Goal: Information Seeking & Learning: Learn about a topic

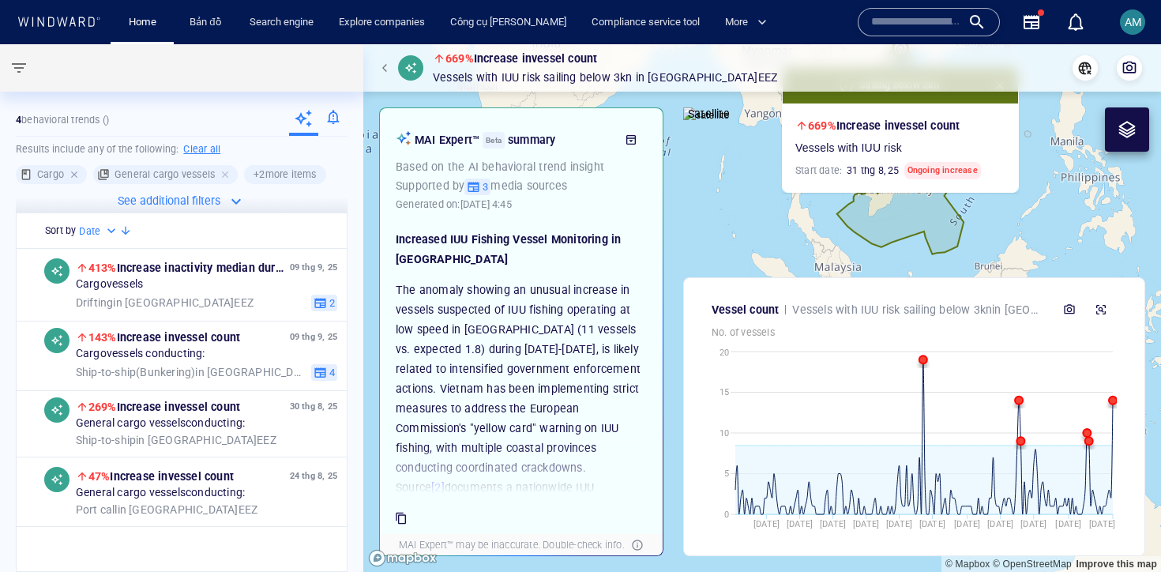
click at [74, 175] on div at bounding box center [76, 174] width 14 height 14
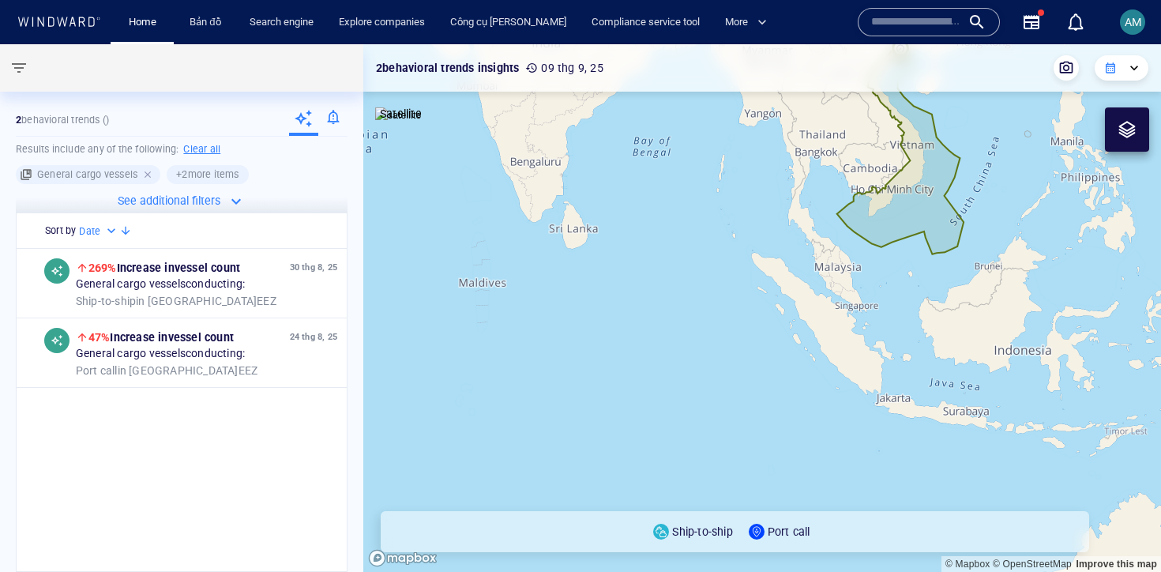
click at [143, 179] on div at bounding box center [149, 174] width 14 height 14
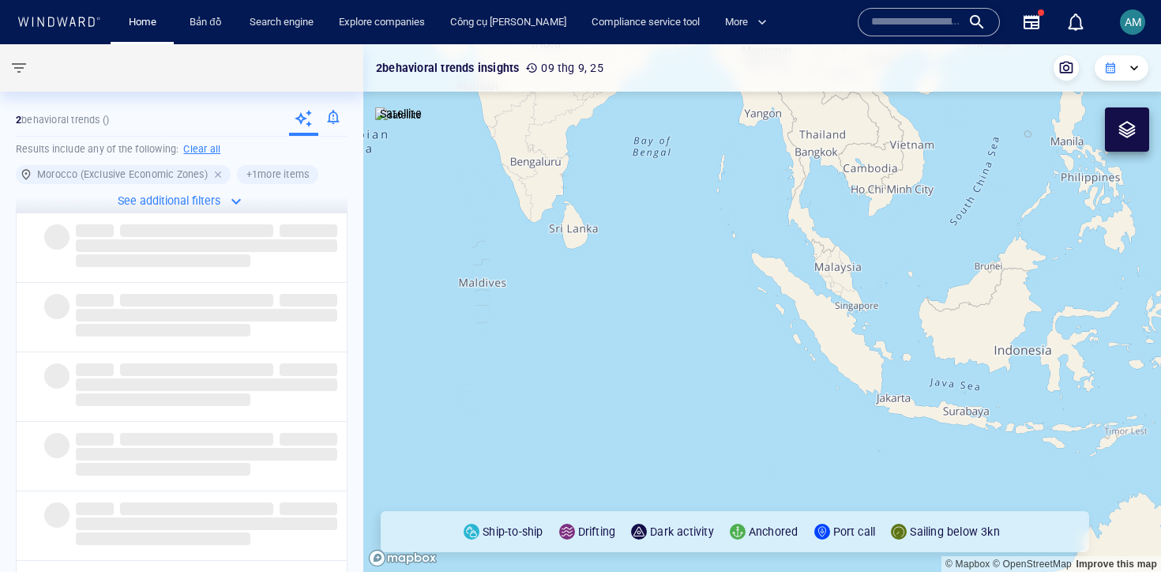
click at [220, 173] on div at bounding box center [219, 174] width 14 height 14
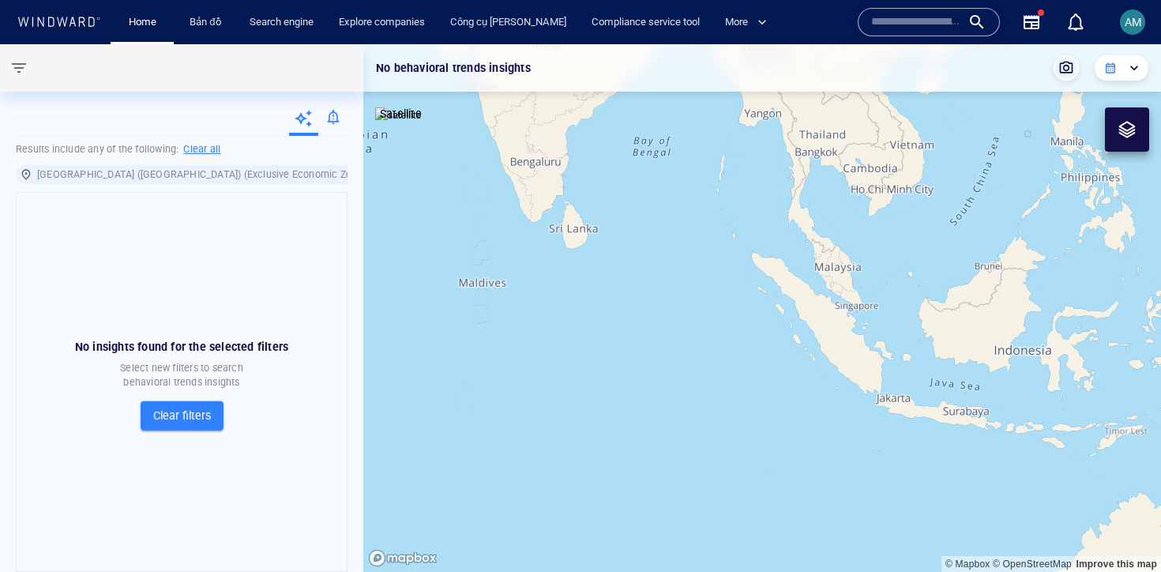
click at [270, 174] on span "Canary Islands (Spain) (Exclusive Economic Zones)" at bounding box center [204, 175] width 353 height 16
click at [376, 174] on div at bounding box center [383, 174] width 14 height 14
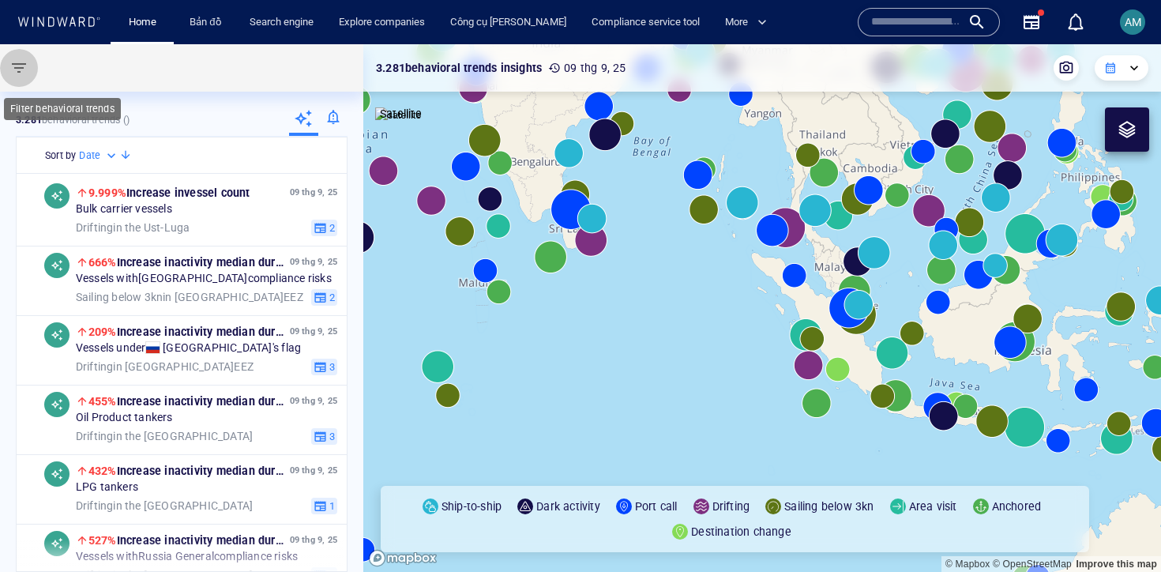
click at [17, 65] on span "button" at bounding box center [18, 67] width 19 height 19
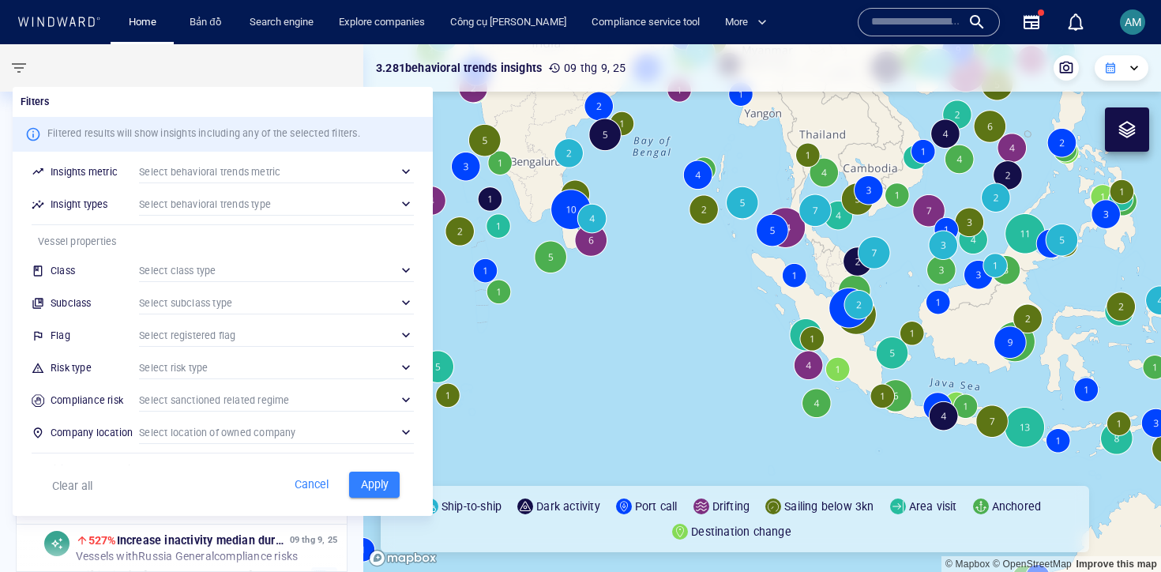
click at [170, 274] on div "​" at bounding box center [276, 270] width 275 height 24
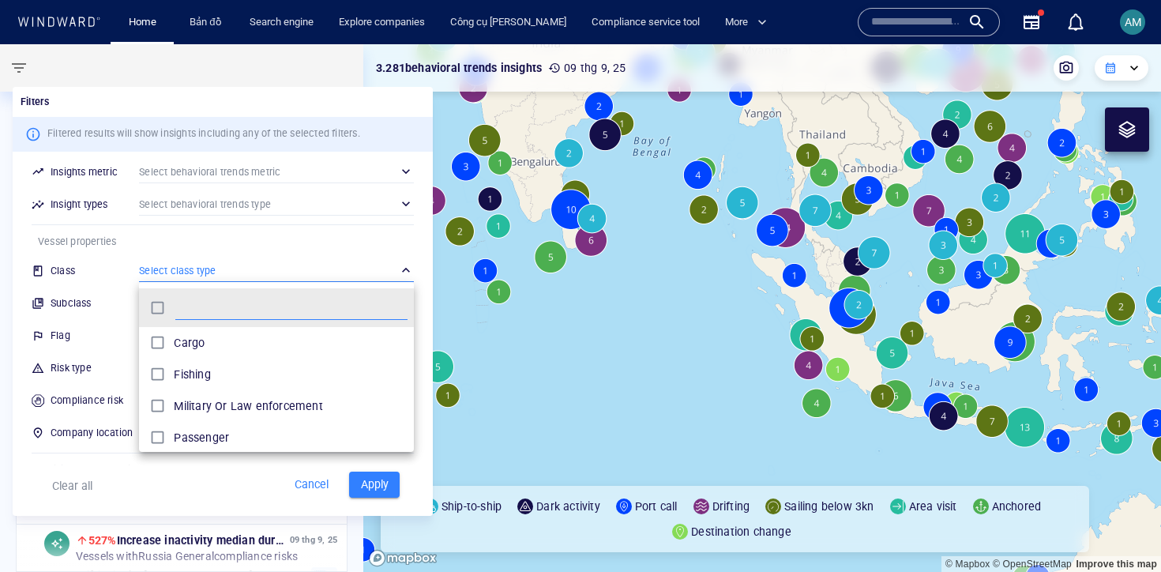
scroll to position [157, 275]
type input "******"
drag, startPoint x: 184, startPoint y: 330, endPoint x: 275, endPoint y: 246, distance: 124.0
click at [184, 330] on div "Tanker" at bounding box center [291, 342] width 234 height 25
click at [289, 235] on div at bounding box center [580, 286] width 1161 height 572
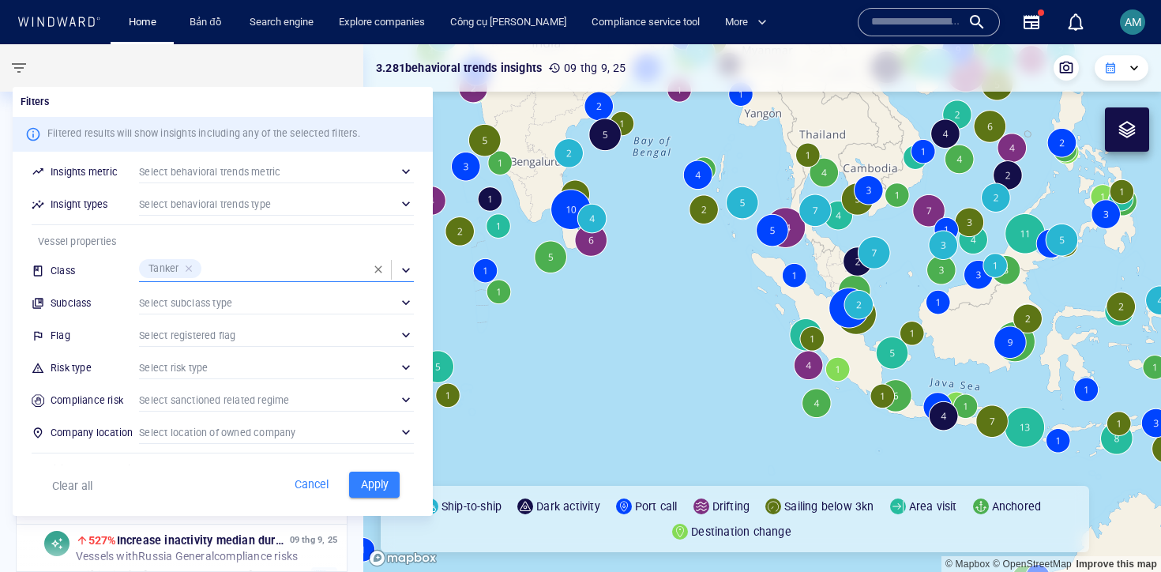
click at [225, 302] on div "​" at bounding box center [276, 303] width 275 height 24
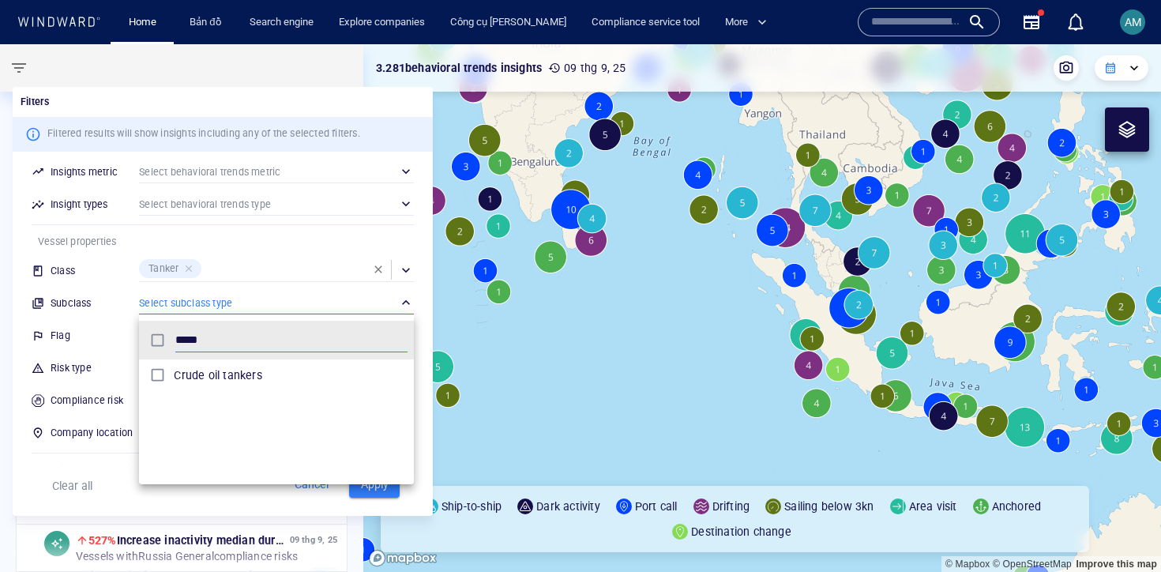
type input "*****"
drag, startPoint x: 217, startPoint y: 380, endPoint x: 228, endPoint y: 366, distance: 17.4
click at [217, 380] on p "Crude oil tankers" at bounding box center [218, 375] width 88 height 19
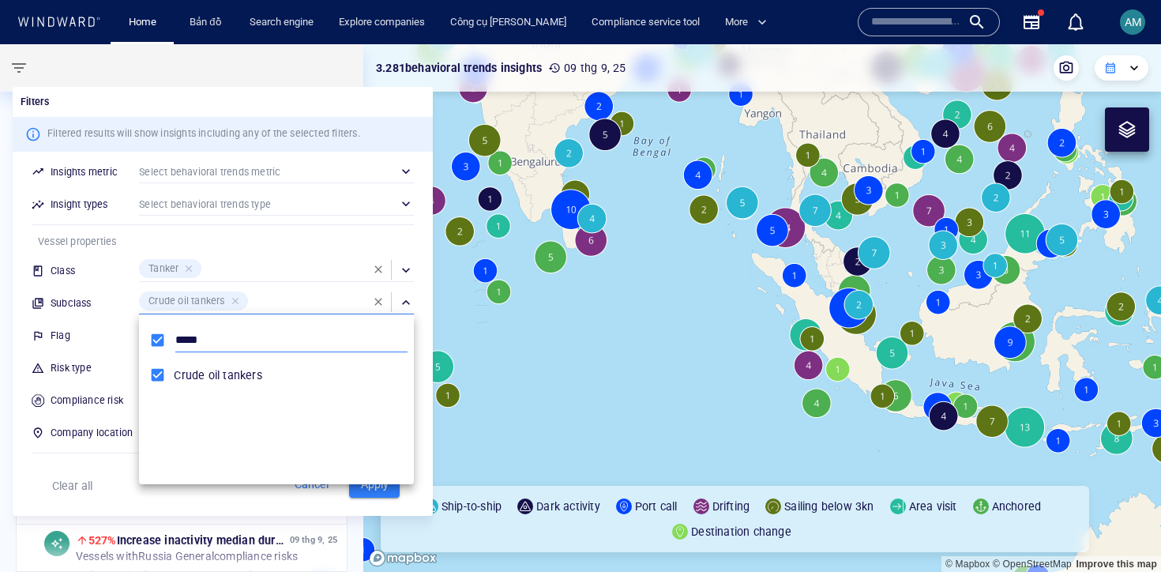
drag, startPoint x: 305, startPoint y: 260, endPoint x: 300, endPoint y: 337, distance: 77.5
click at [305, 260] on div at bounding box center [580, 286] width 1161 height 572
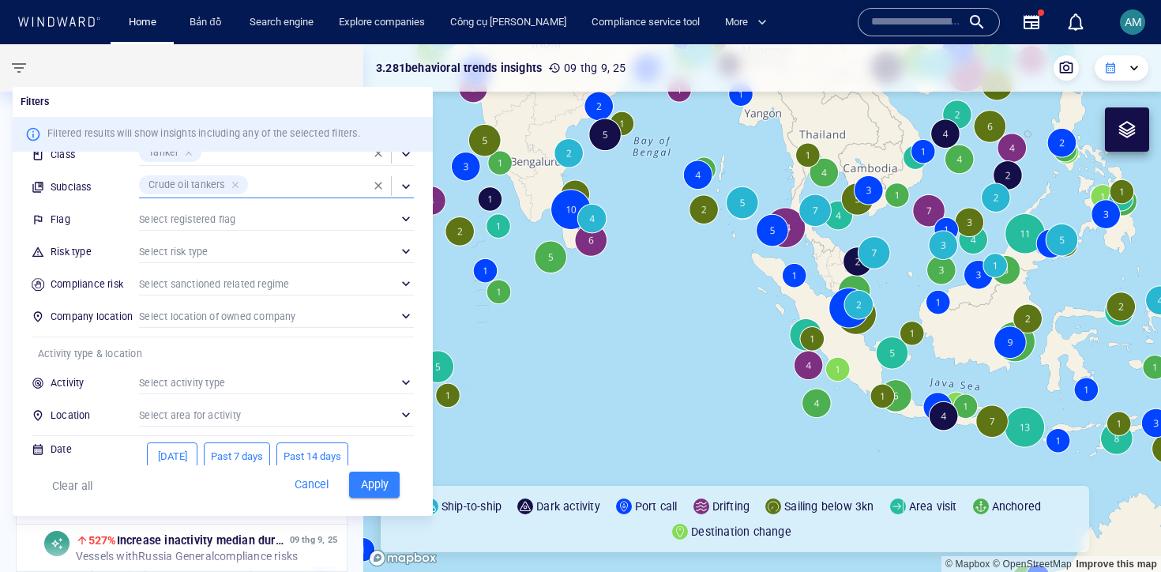
scroll to position [115, 0]
click at [265, 288] on div "​" at bounding box center [276, 284] width 275 height 24
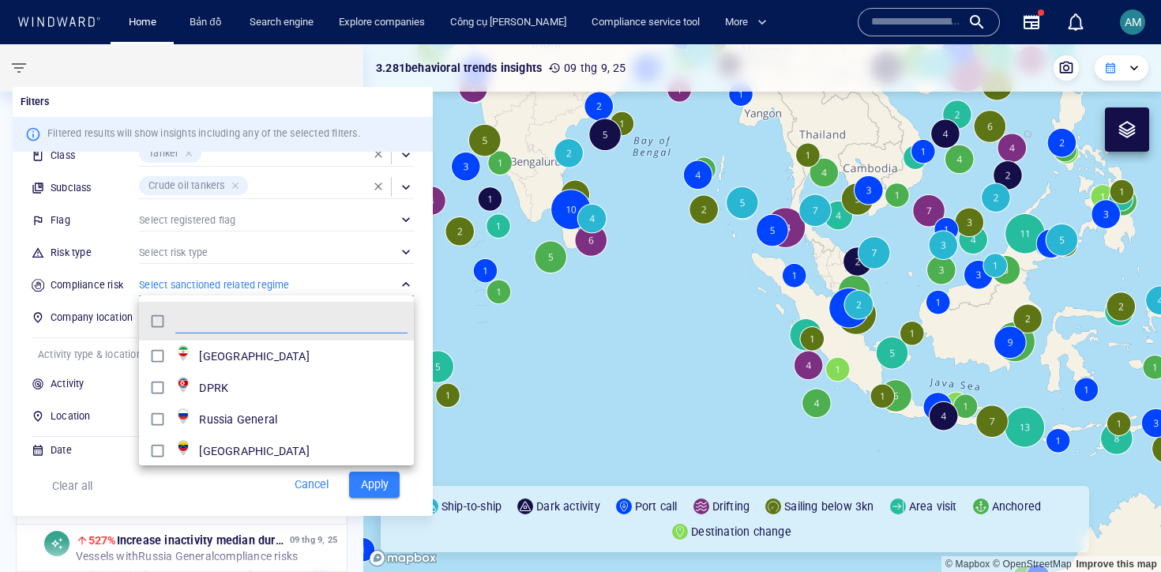
scroll to position [157, 275]
click at [233, 429] on p "Russia General" at bounding box center [238, 419] width 78 height 19
drag, startPoint x: 109, startPoint y: 460, endPoint x: 329, endPoint y: 501, distance: 224.3
click at [109, 460] on div at bounding box center [580, 286] width 1161 height 572
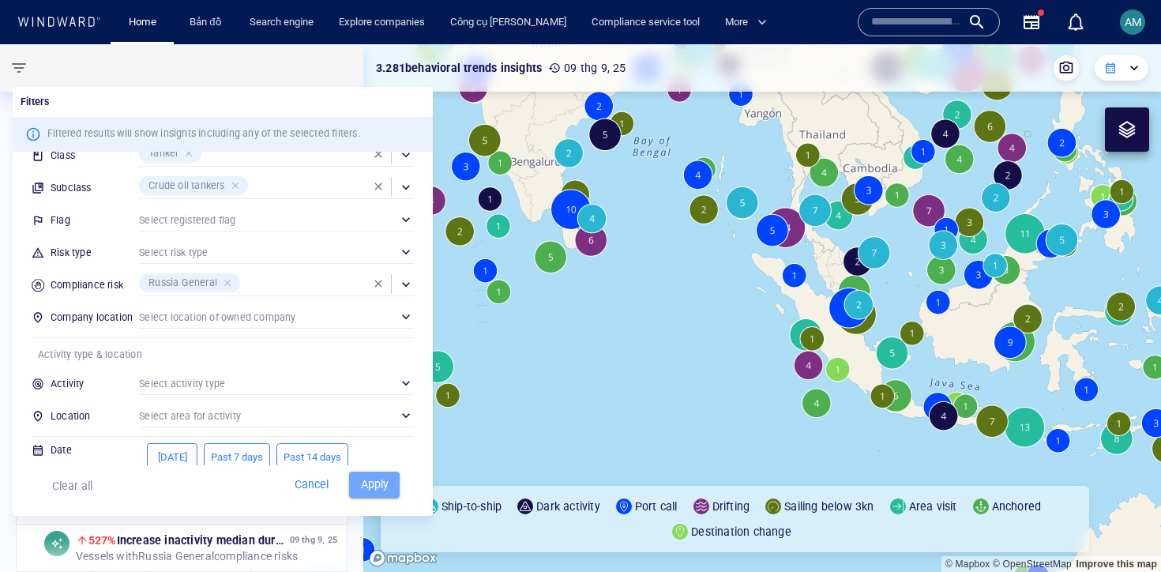
click at [376, 493] on span "Apply" at bounding box center [374, 485] width 35 height 20
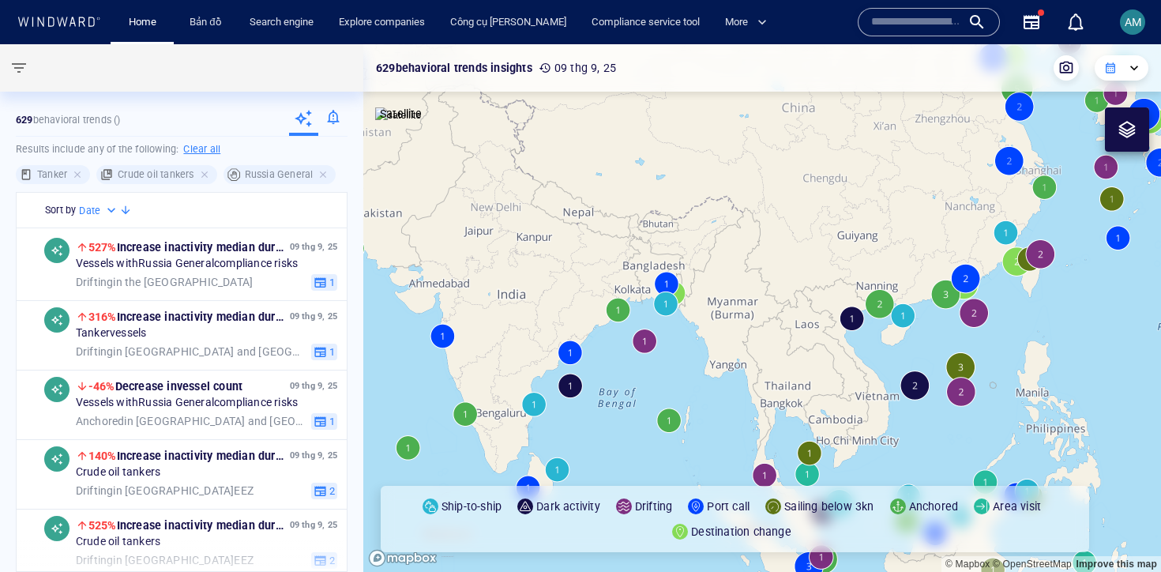
drag, startPoint x: 624, startPoint y: 292, endPoint x: 754, endPoint y: 378, distance: 156.2
click at [754, 378] on canvas "Map" at bounding box center [762, 307] width 798 height 527
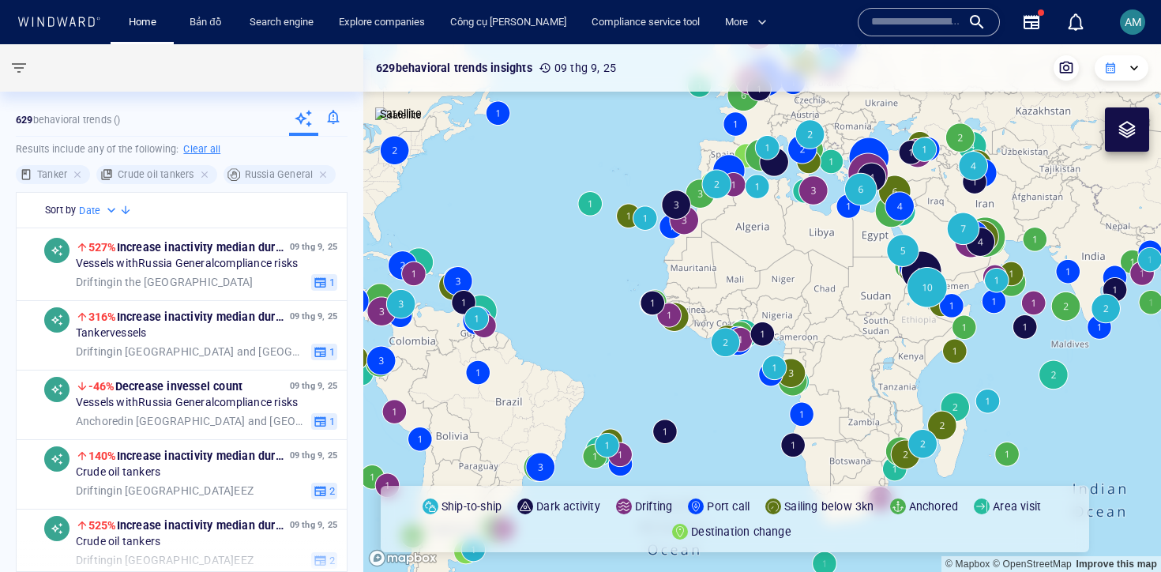
drag, startPoint x: 496, startPoint y: 281, endPoint x: 777, endPoint y: 295, distance: 281.5
click at [776, 295] on canvas "Map" at bounding box center [762, 307] width 798 height 527
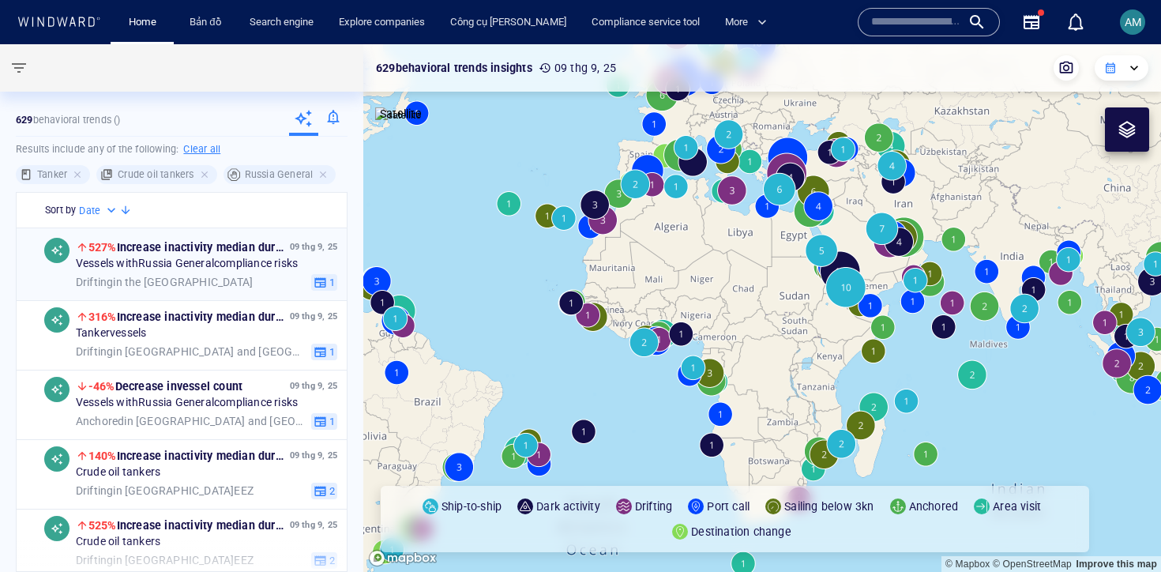
click at [217, 253] on span "527% Increase in activity median duration" at bounding box center [195, 247] width 214 height 13
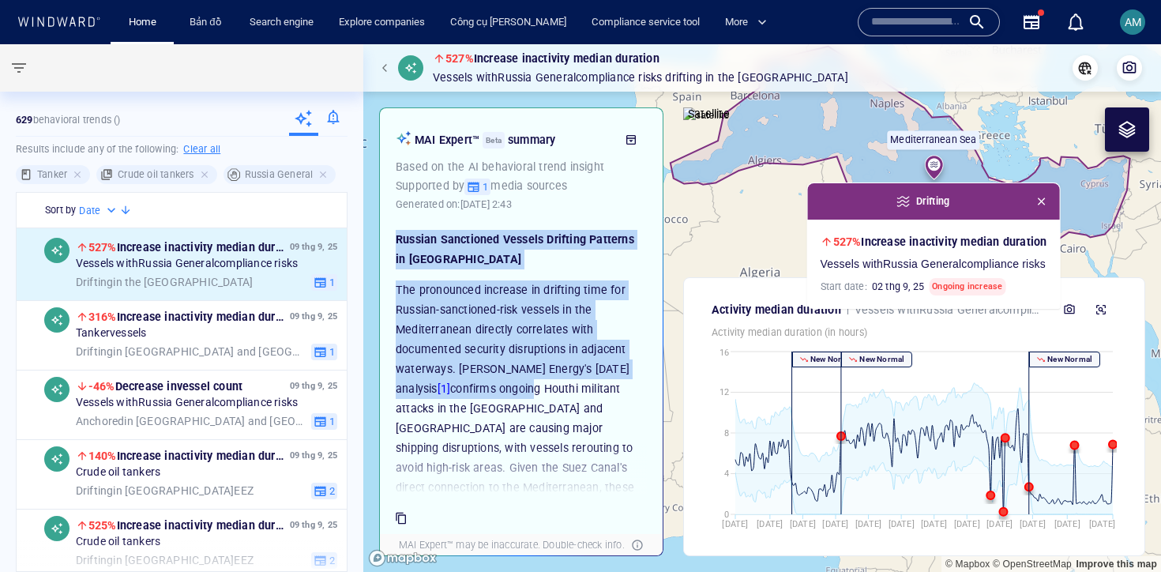
drag, startPoint x: 407, startPoint y: 220, endPoint x: 532, endPoint y: 391, distance: 211.3
click at [532, 391] on div "Russian Sanctioned Vessels Drifting Patterns in Mediterranean The pronounced in…" at bounding box center [521, 357] width 267 height 274
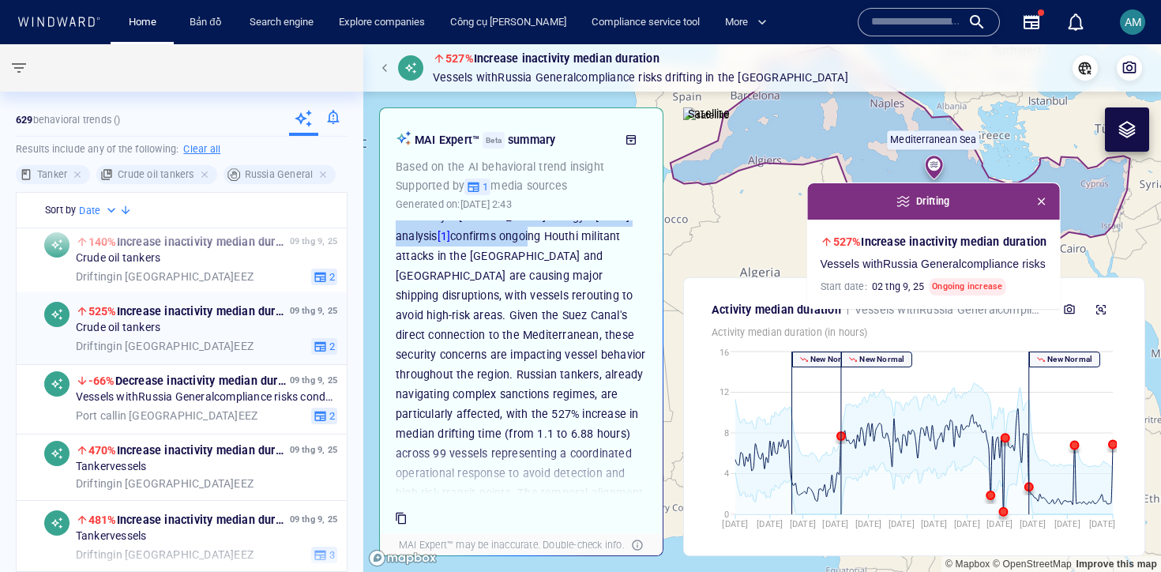
scroll to position [220, 0]
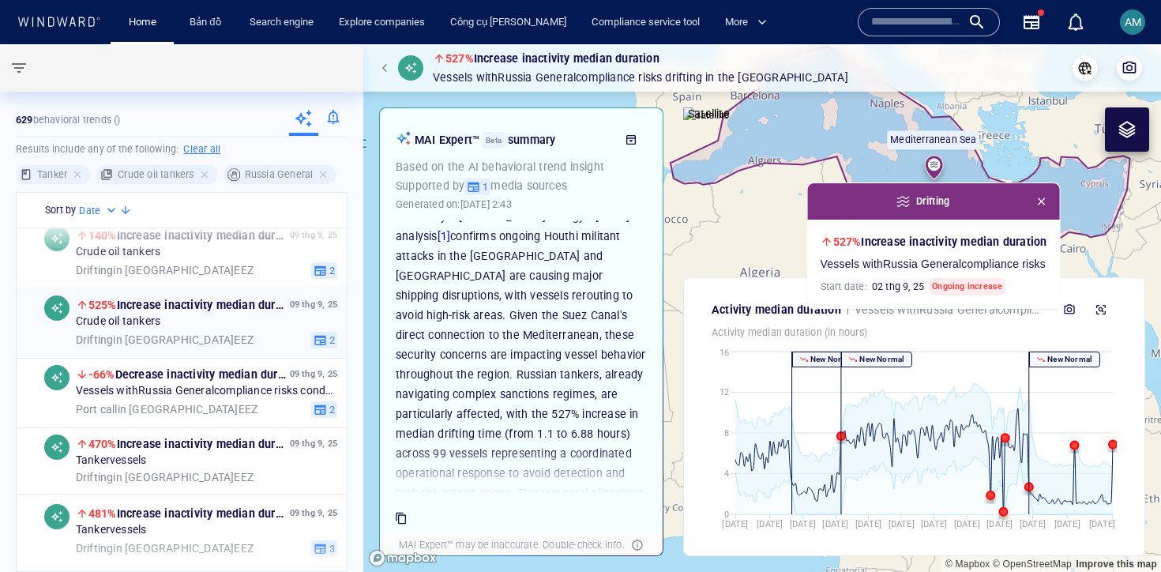
click at [205, 340] on div "Drifting in China EEZ" at bounding box center [190, 340] width 229 height 14
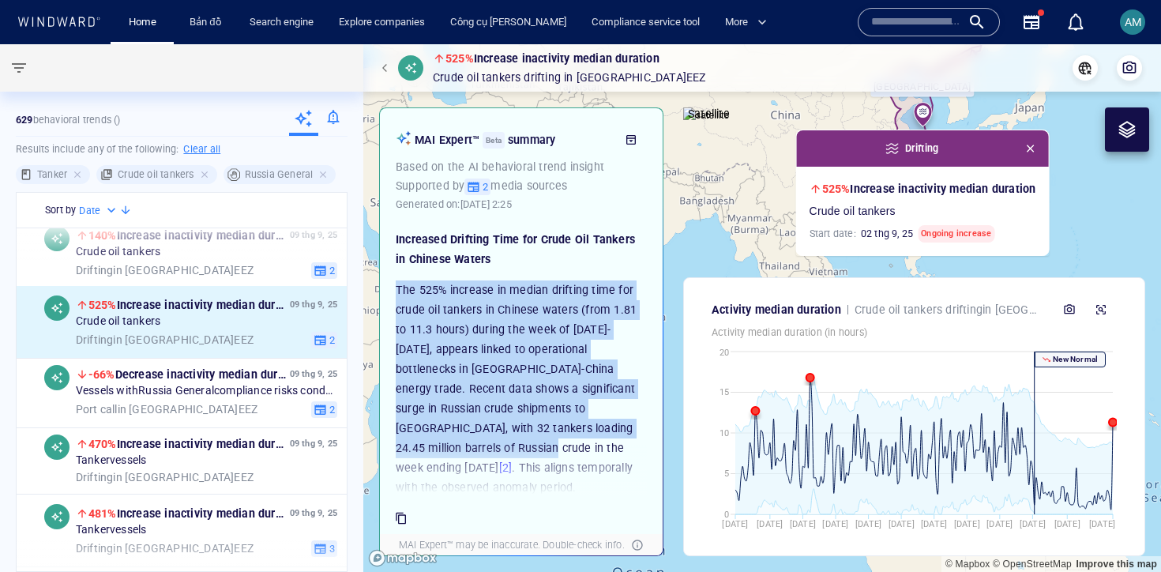
drag, startPoint x: 542, startPoint y: 279, endPoint x: 569, endPoint y: 434, distance: 157.7
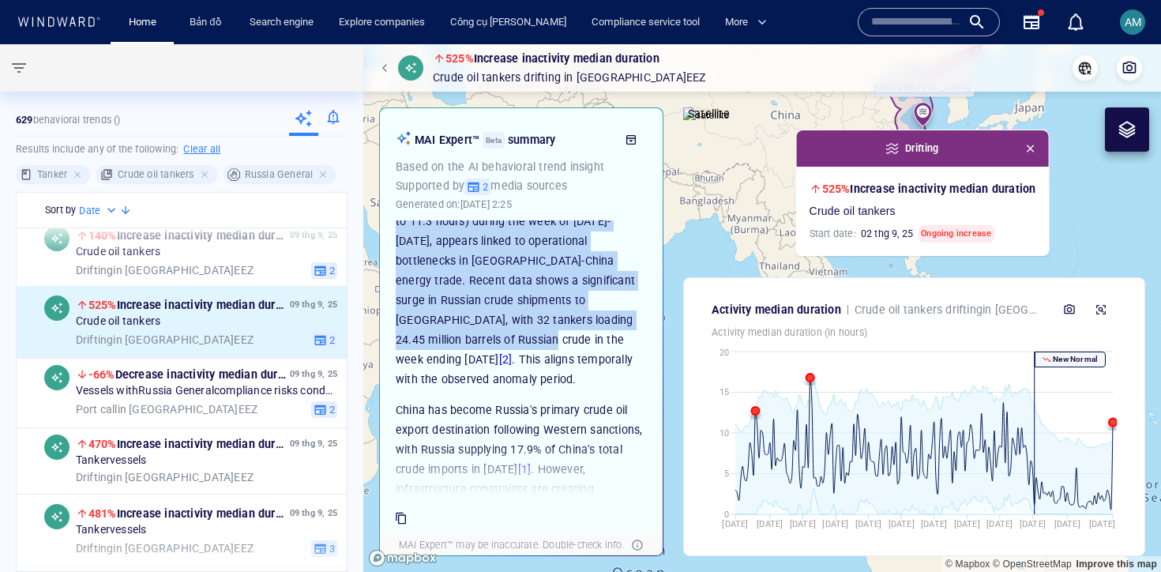
scroll to position [110, 0]
click at [556, 297] on p "The 525% increase in median drifting time for crude oil tankers in Chinese wate…" at bounding box center [521, 279] width 251 height 217
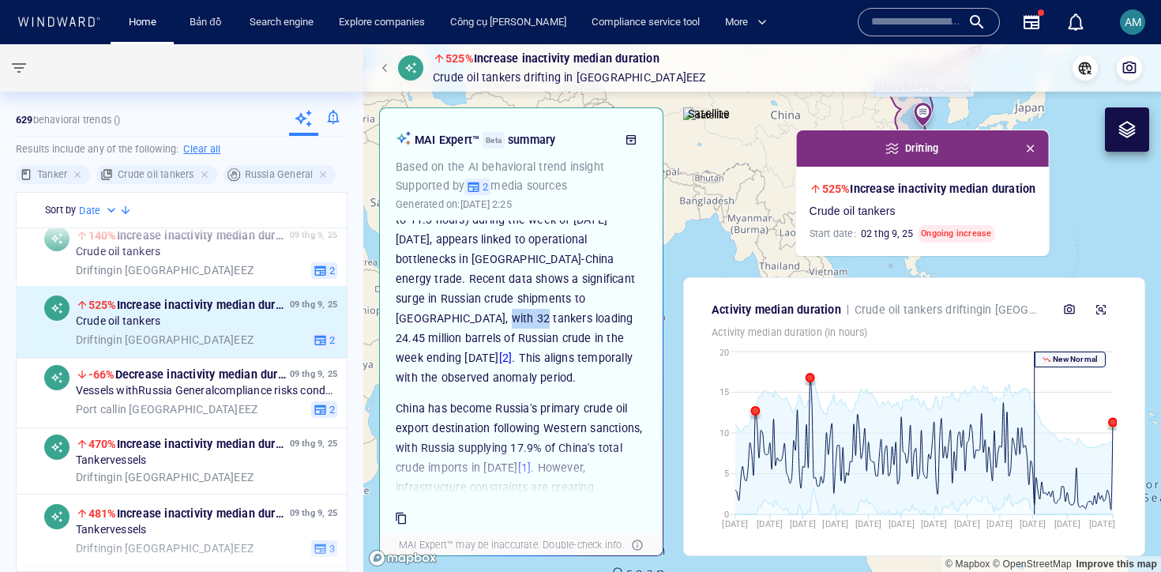
click at [556, 297] on p "The 525% increase in median drifting time for crude oil tankers in Chinese wate…" at bounding box center [521, 279] width 251 height 217
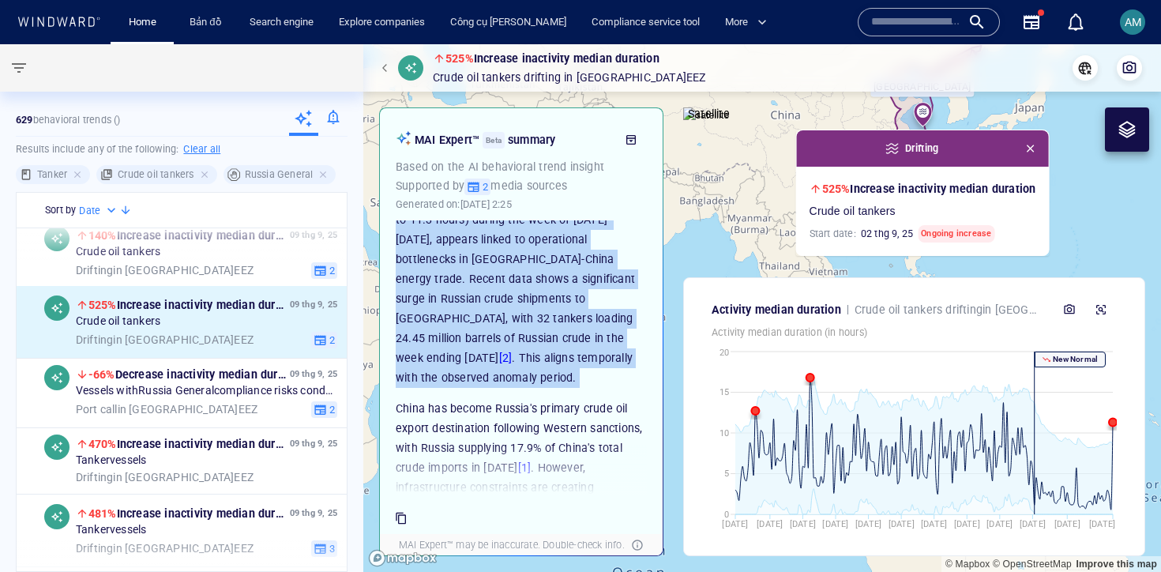
click at [556, 297] on p "The 525% increase in median drifting time for crude oil tankers in Chinese wate…" at bounding box center [521, 279] width 251 height 217
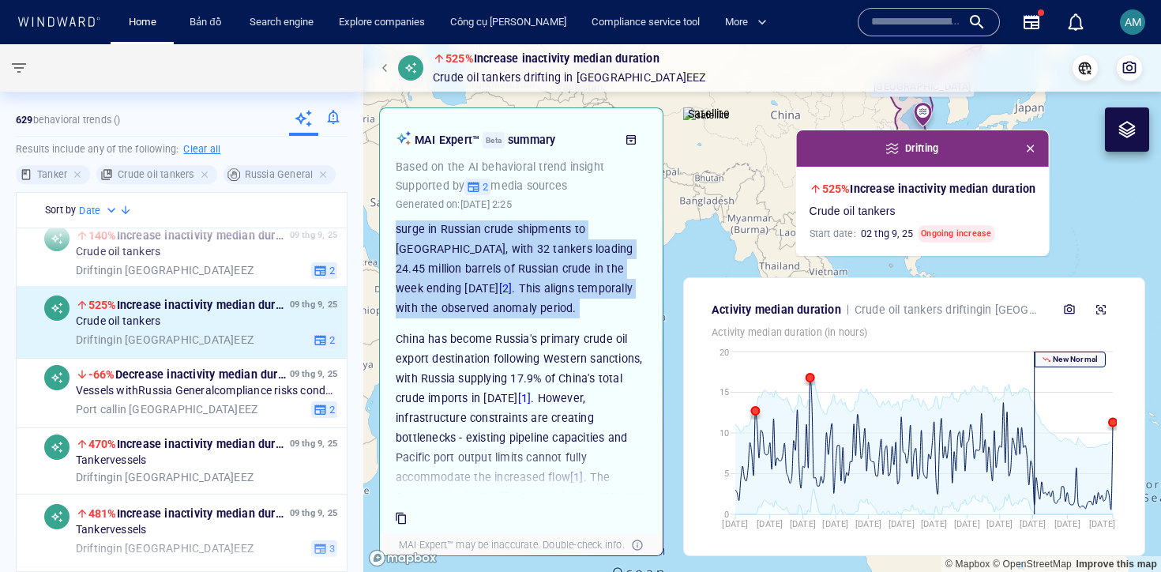
scroll to position [181, 0]
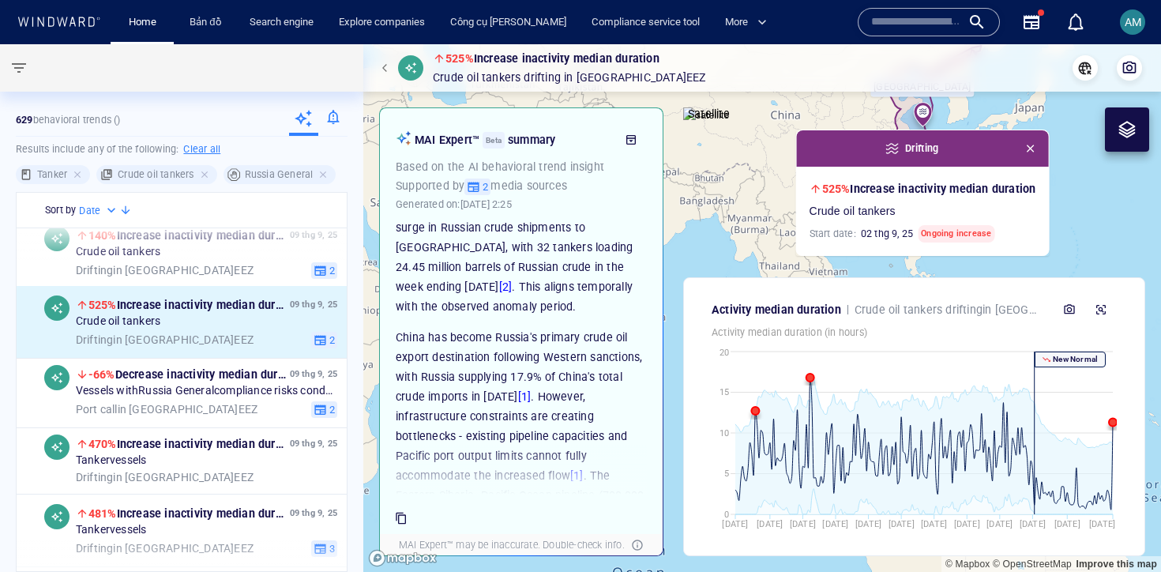
click at [501, 411] on p "China has become Russia's primary crude oil export destination following Wester…" at bounding box center [521, 456] width 251 height 257
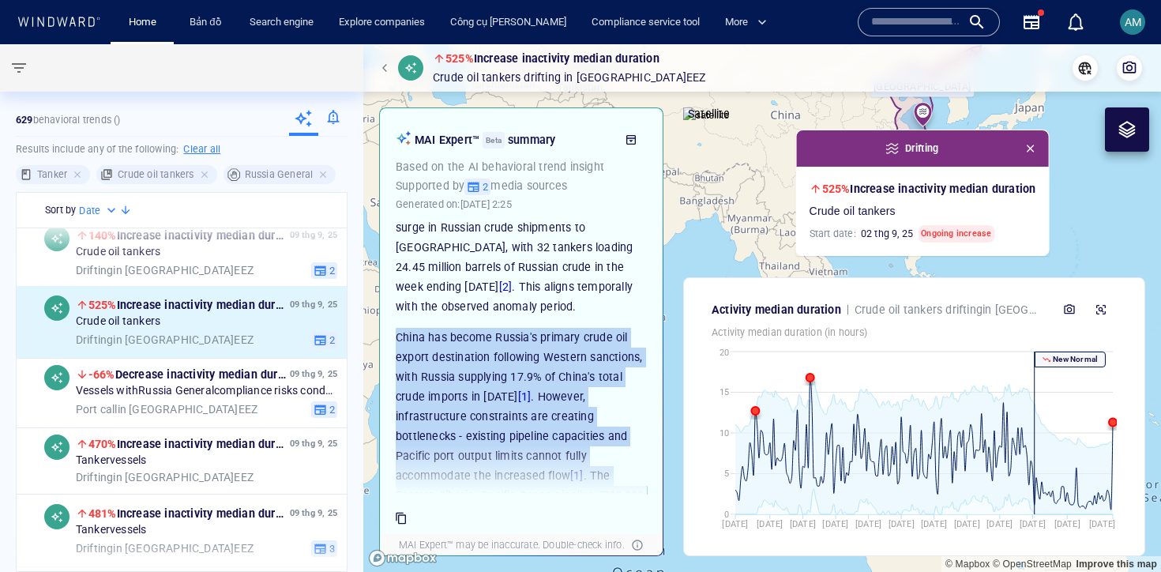
click at [501, 411] on p "China has become Russia's primary crude oil export destination following Wester…" at bounding box center [521, 456] width 251 height 257
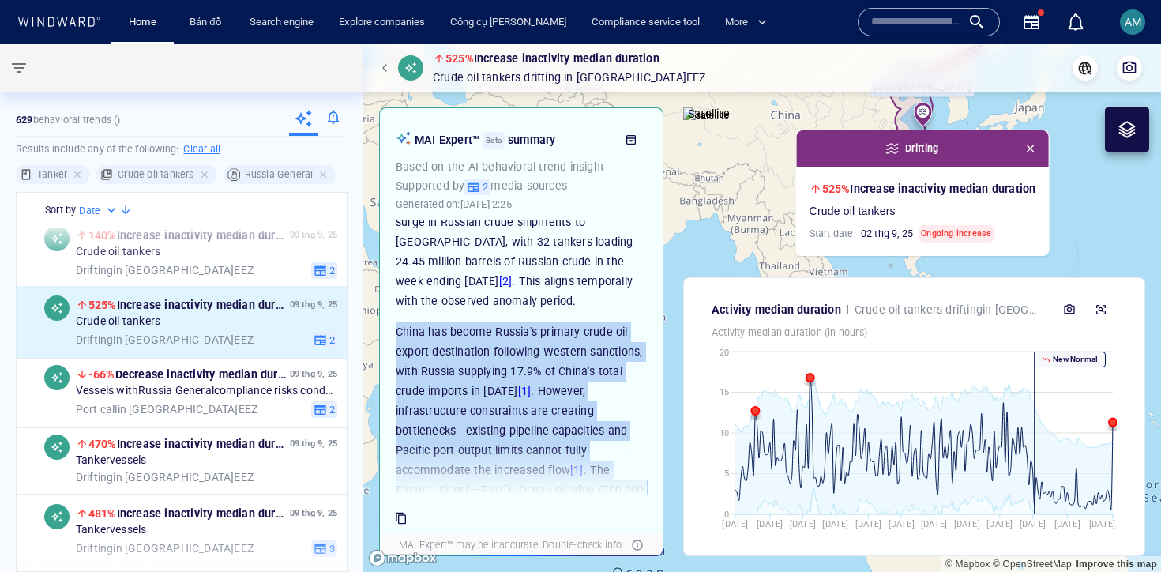
scroll to position [247, 0]
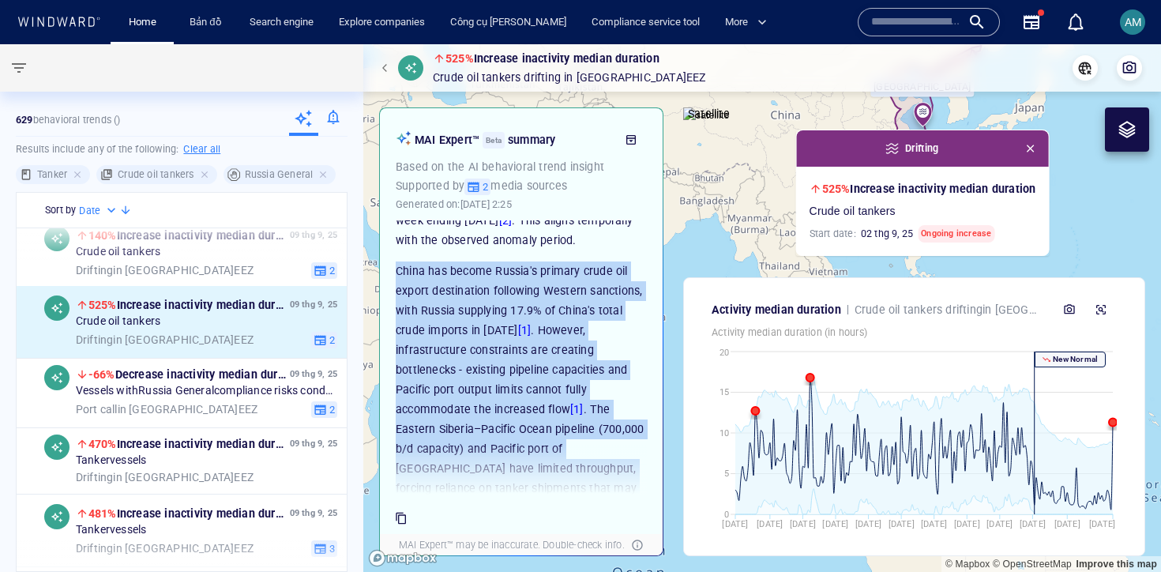
click at [460, 303] on p "China has become Russia's primary crude oil export destination following Wester…" at bounding box center [521, 389] width 251 height 257
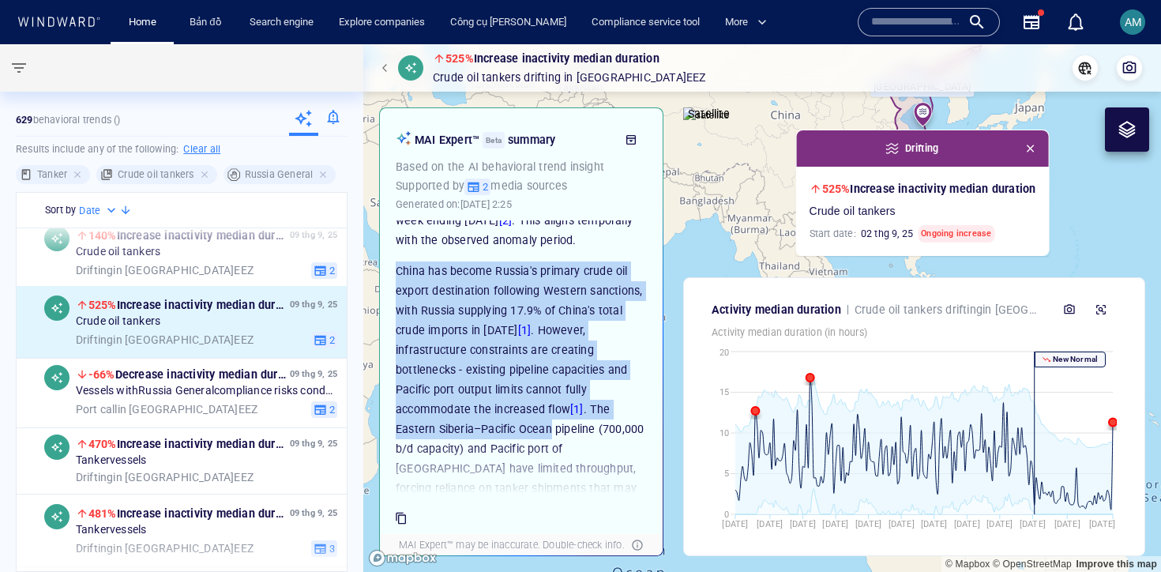
drag, startPoint x: 406, startPoint y: 242, endPoint x: 552, endPoint y: 423, distance: 233.1
click at [552, 420] on p "China has become Russia's primary crude oil export destination following Wester…" at bounding box center [521, 389] width 251 height 257
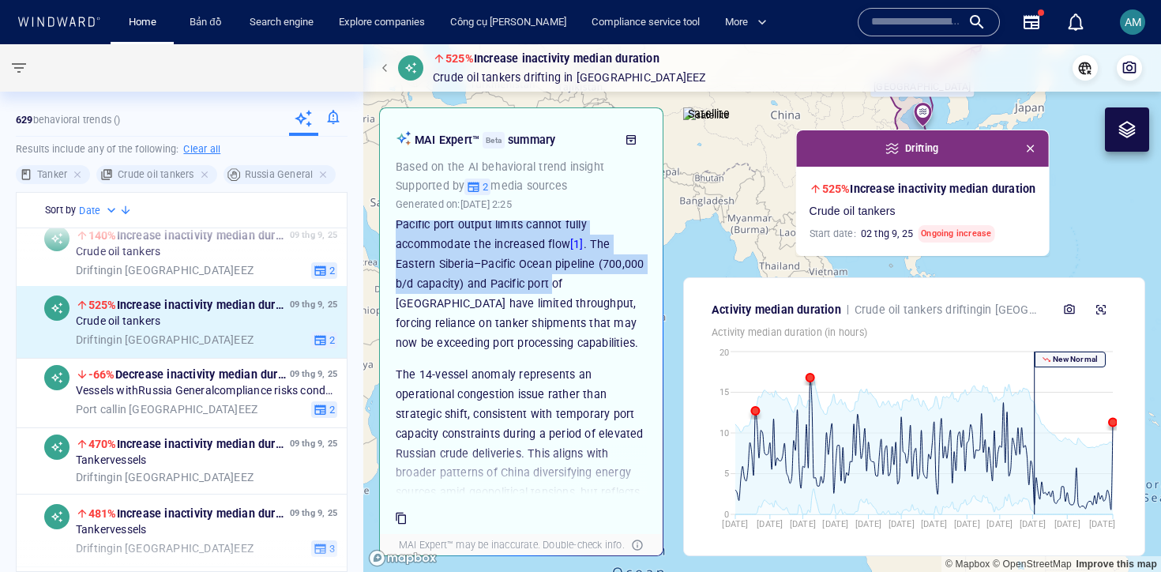
scroll to position [502, 0]
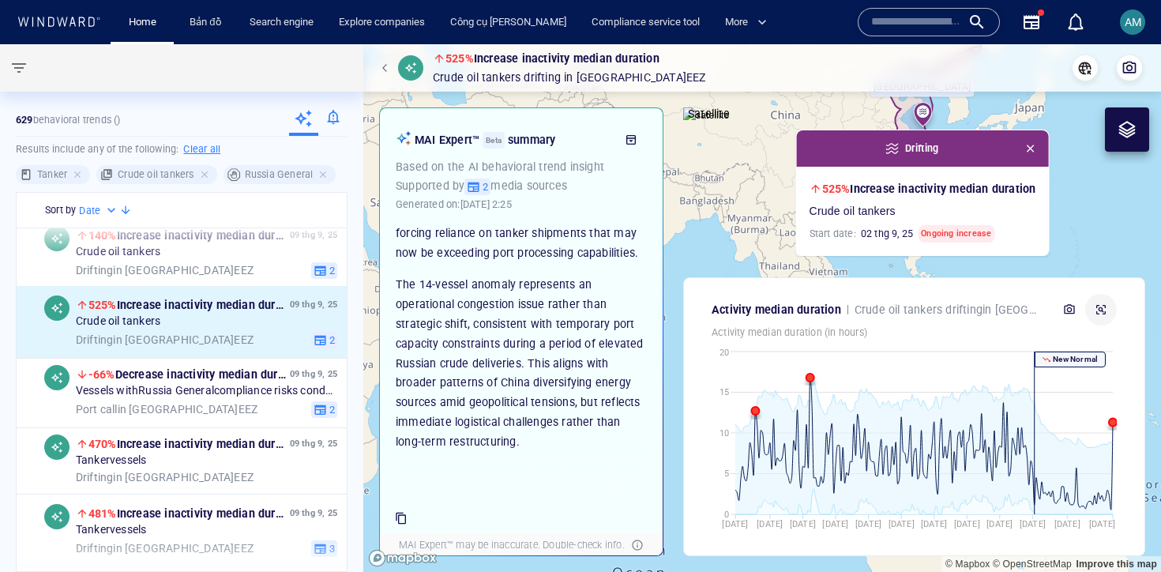
click at [1106, 309] on icon "button" at bounding box center [1100, 309] width 13 height 13
click at [281, 15] on link "Search engine" at bounding box center [281, 23] width 77 height 28
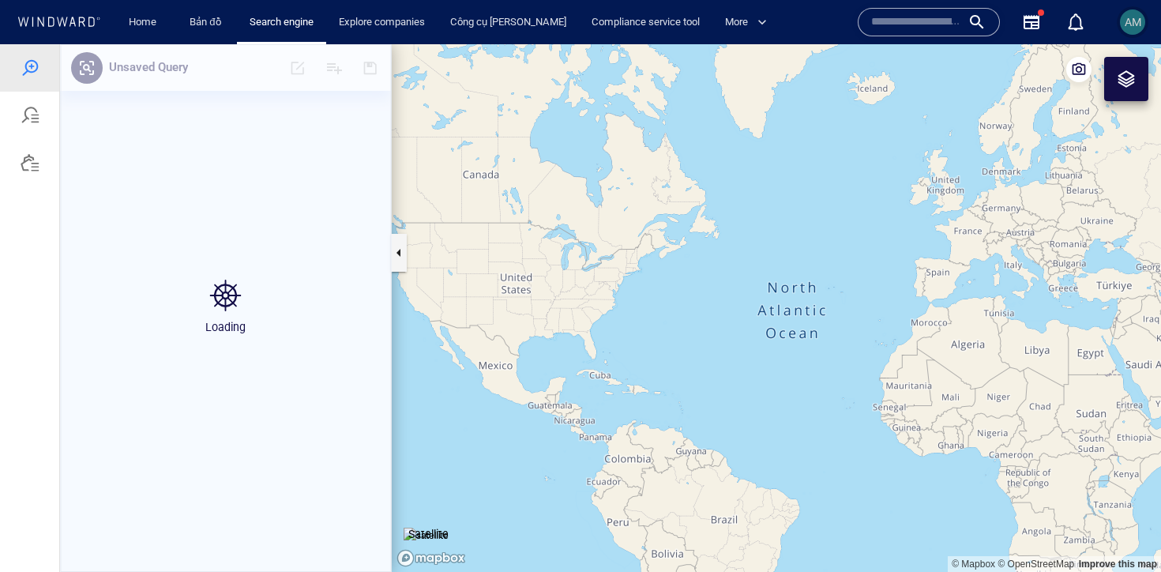
click at [1136, 25] on span "AM" at bounding box center [1132, 22] width 17 height 13
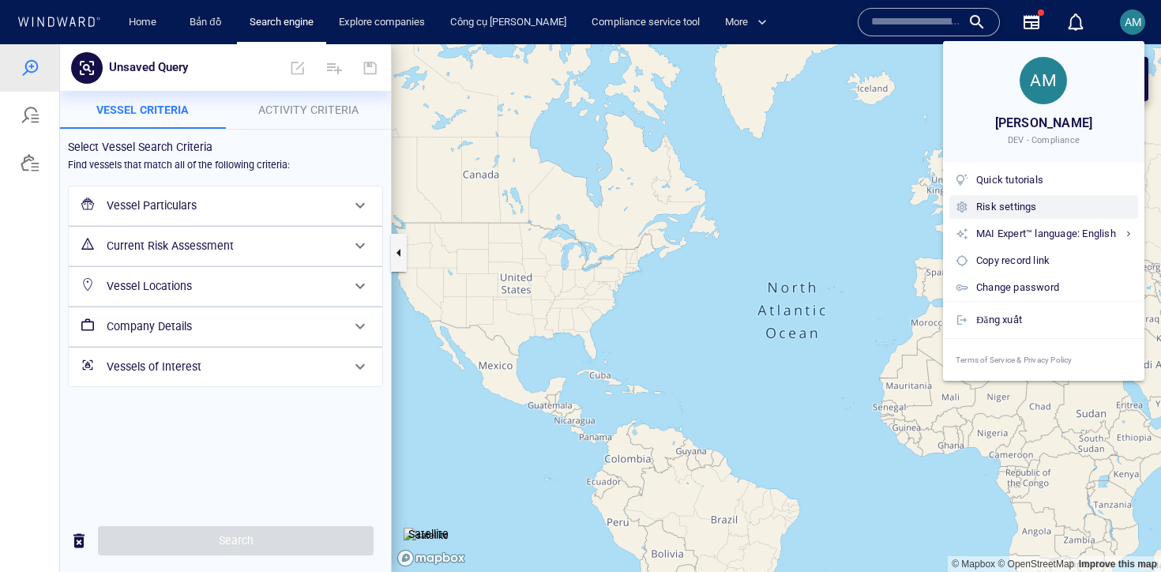
click at [990, 207] on div "Risk settings" at bounding box center [1054, 206] width 156 height 17
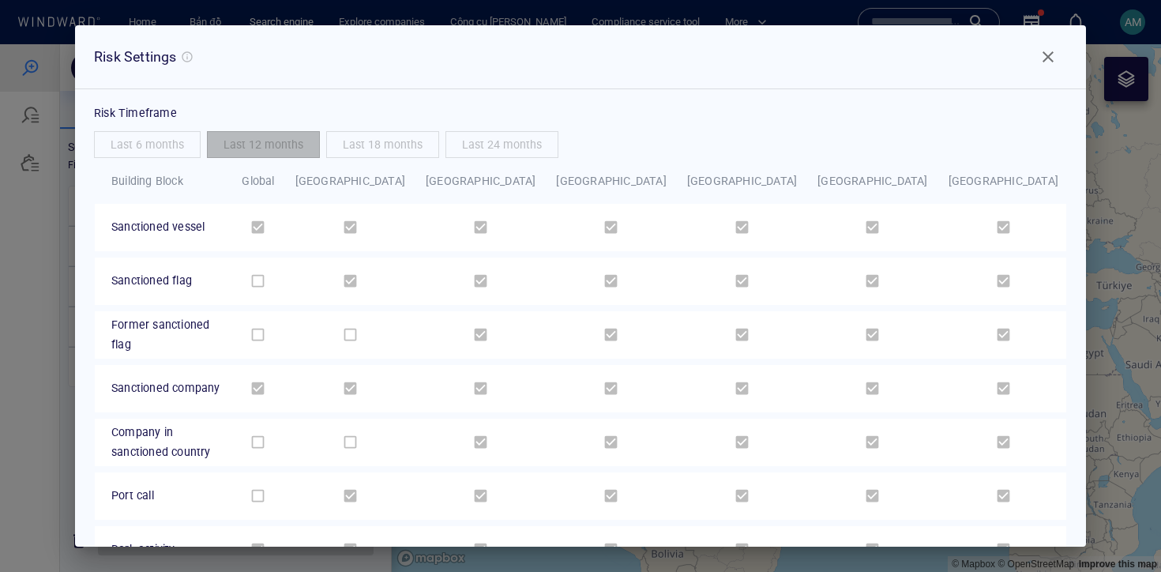
click at [1049, 57] on span "Close" at bounding box center [1047, 56] width 19 height 19
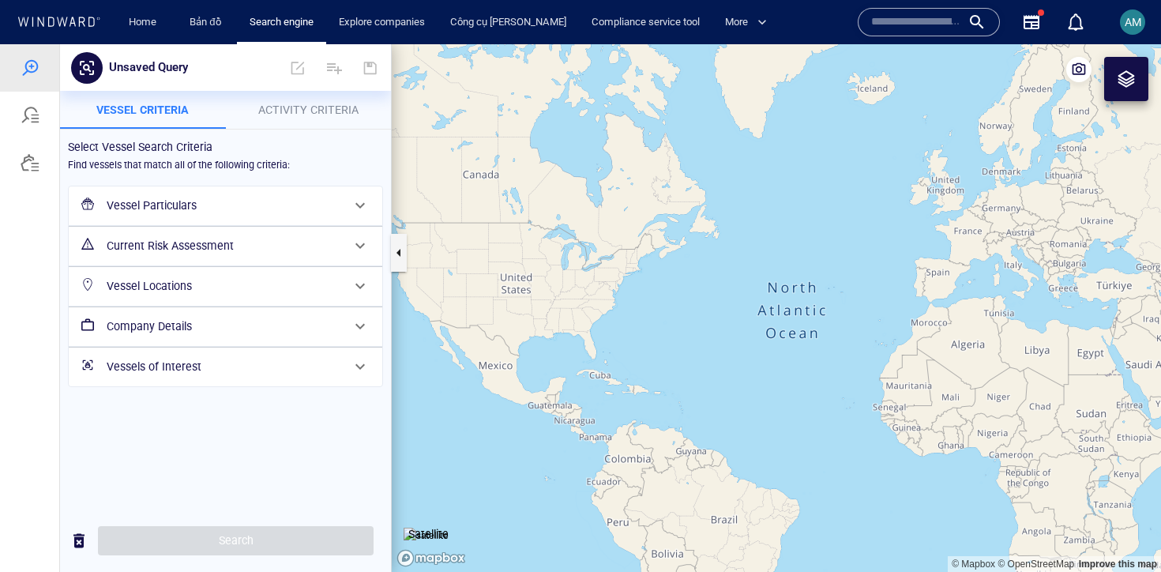
click at [191, 204] on h6 "Vessel Particulars" at bounding box center [224, 206] width 235 height 20
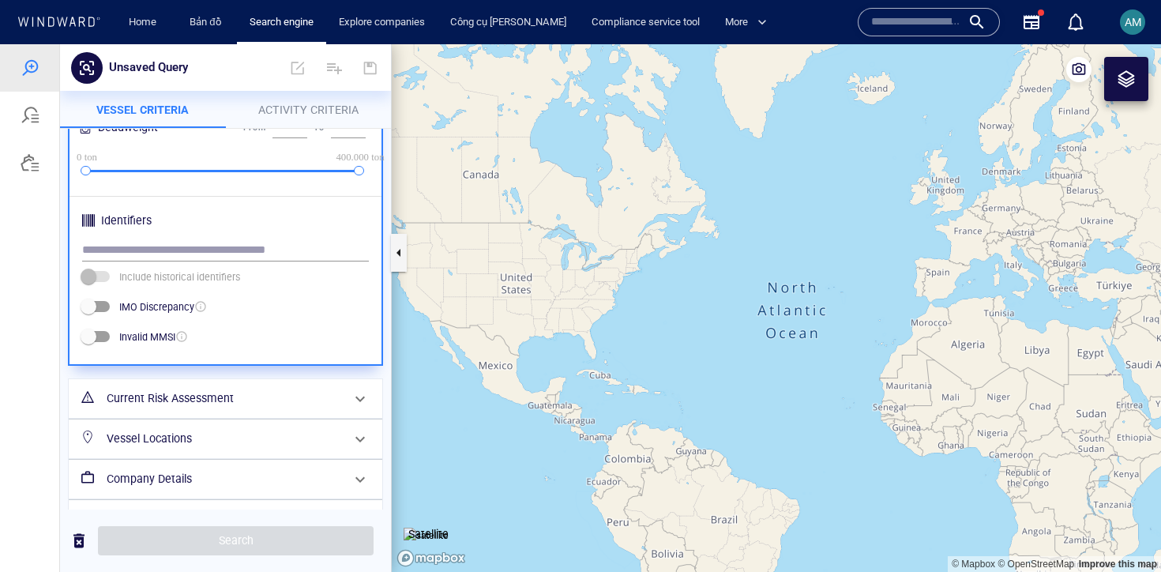
scroll to position [564, 0]
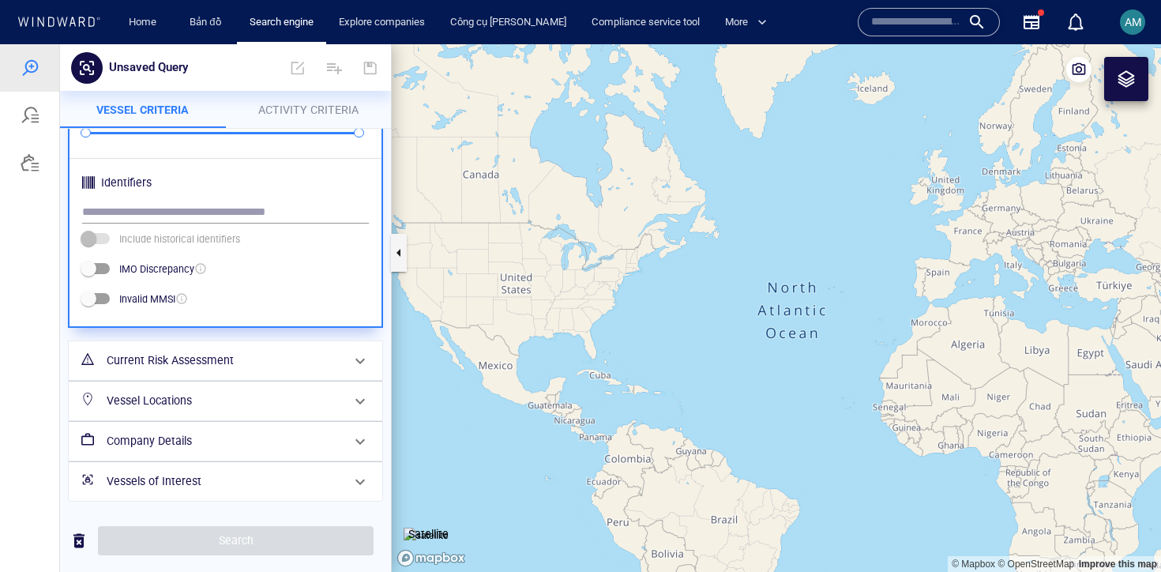
click at [272, 126] on button "Activity Criteria" at bounding box center [309, 110] width 166 height 38
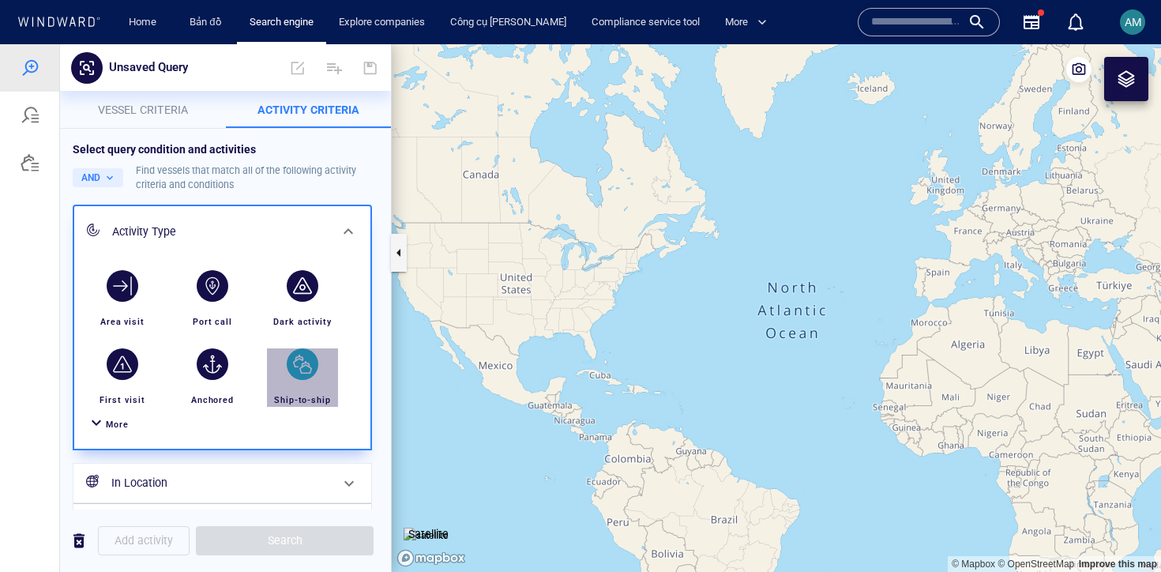
click at [301, 372] on div "button" at bounding box center [303, 364] width 32 height 32
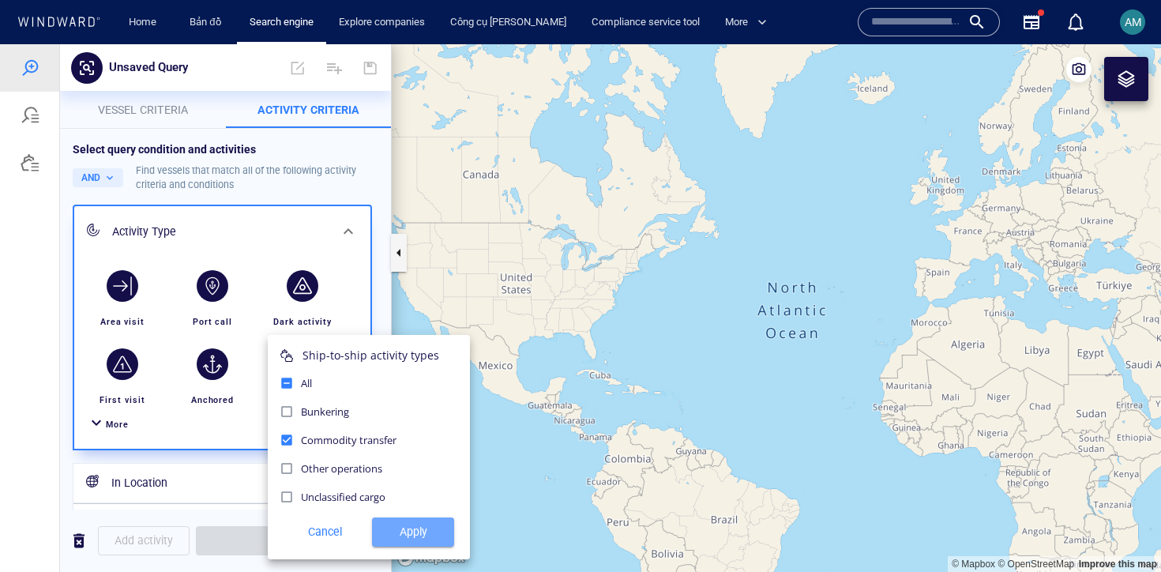
click at [408, 524] on span "Apply" at bounding box center [413, 532] width 57 height 20
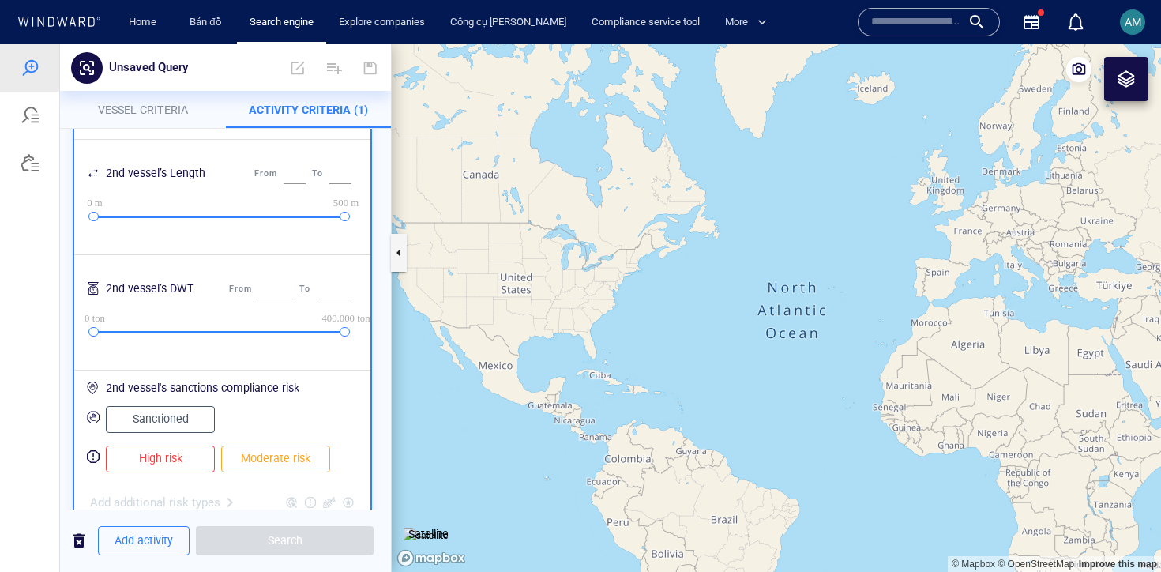
scroll to position [455, 0]
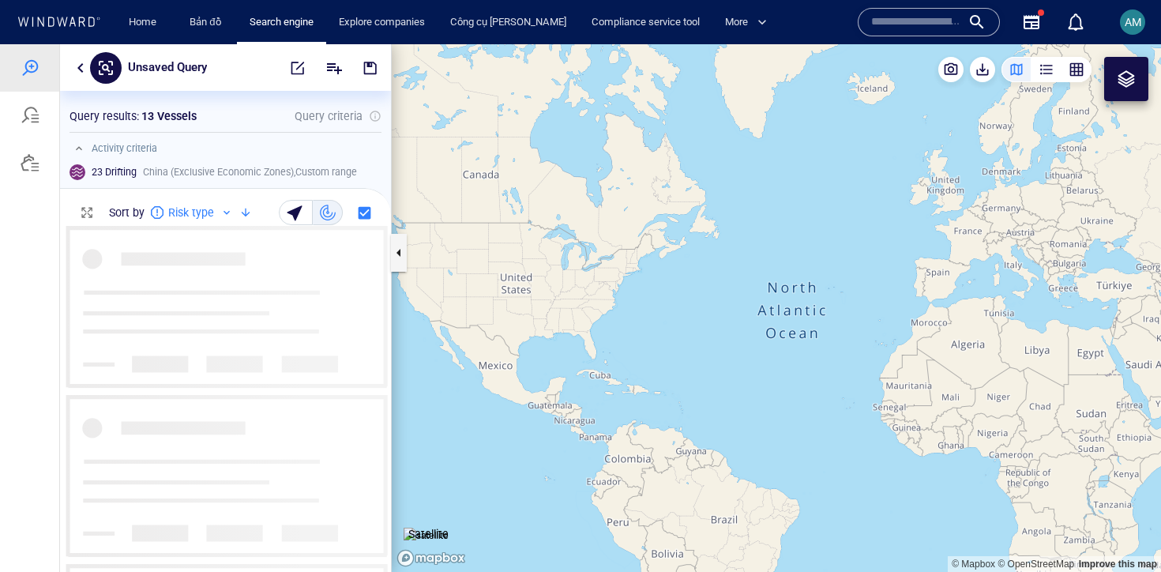
scroll to position [346, 331]
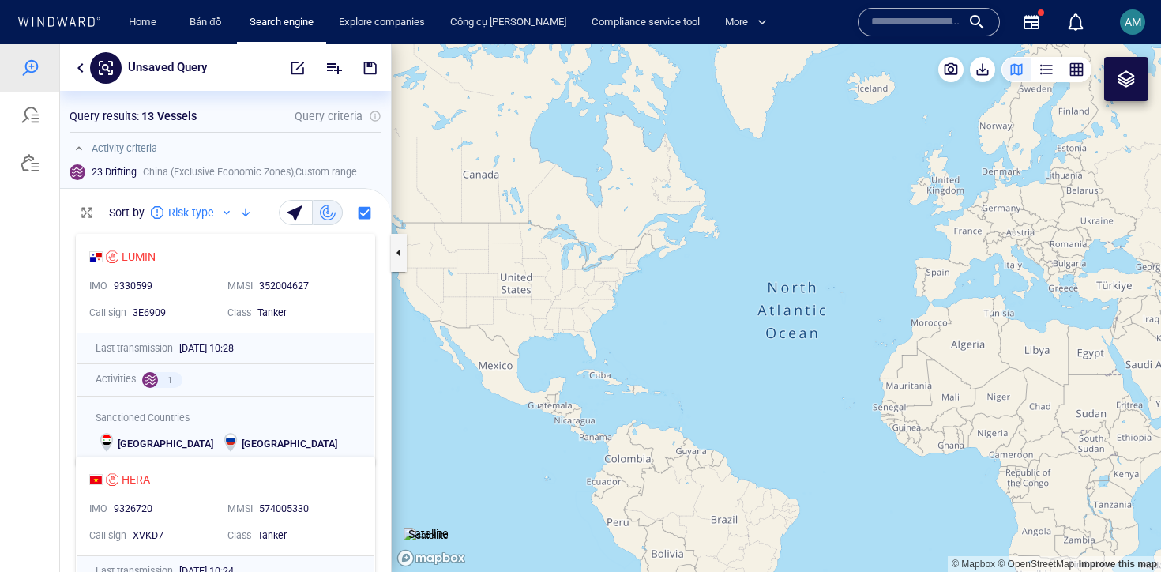
drag, startPoint x: 1028, startPoint y: 359, endPoint x: 479, endPoint y: 258, distance: 557.9
click at [450, 258] on canvas "Map" at bounding box center [776, 307] width 769 height 527
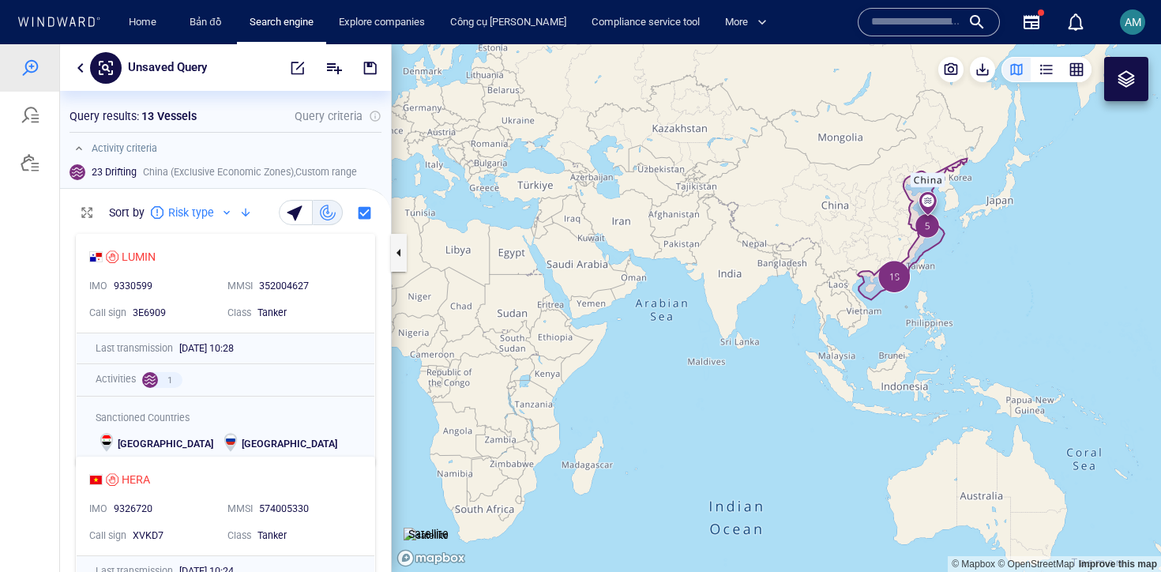
click at [899, 261] on canvas "Map" at bounding box center [776, 307] width 769 height 527
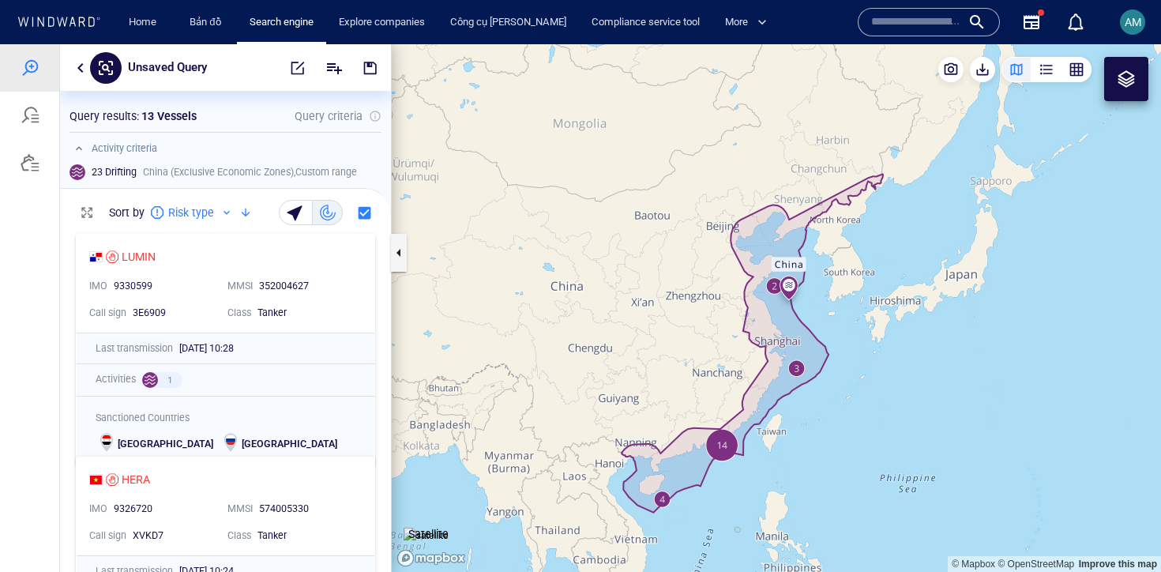
drag, startPoint x: 917, startPoint y: 218, endPoint x: 713, endPoint y: 386, distance: 264.2
click at [713, 386] on canvas "Map" at bounding box center [776, 307] width 769 height 527
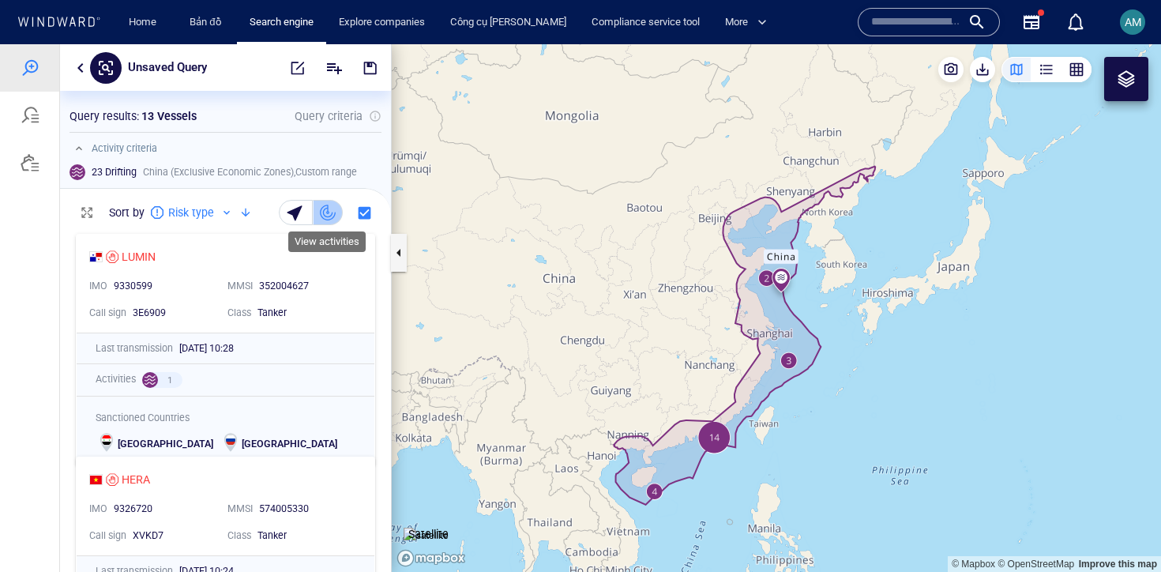
click at [328, 212] on div "button" at bounding box center [328, 213] width 16 height 16
click at [299, 213] on div "button" at bounding box center [297, 212] width 22 height 22
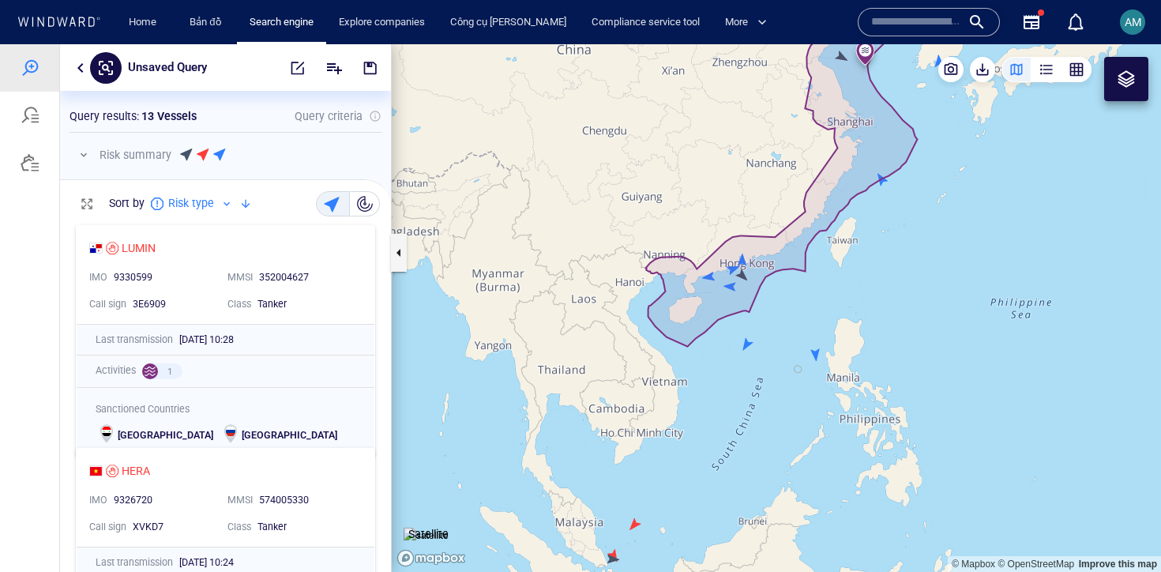
click at [1071, 70] on div "button" at bounding box center [1076, 70] width 16 height 16
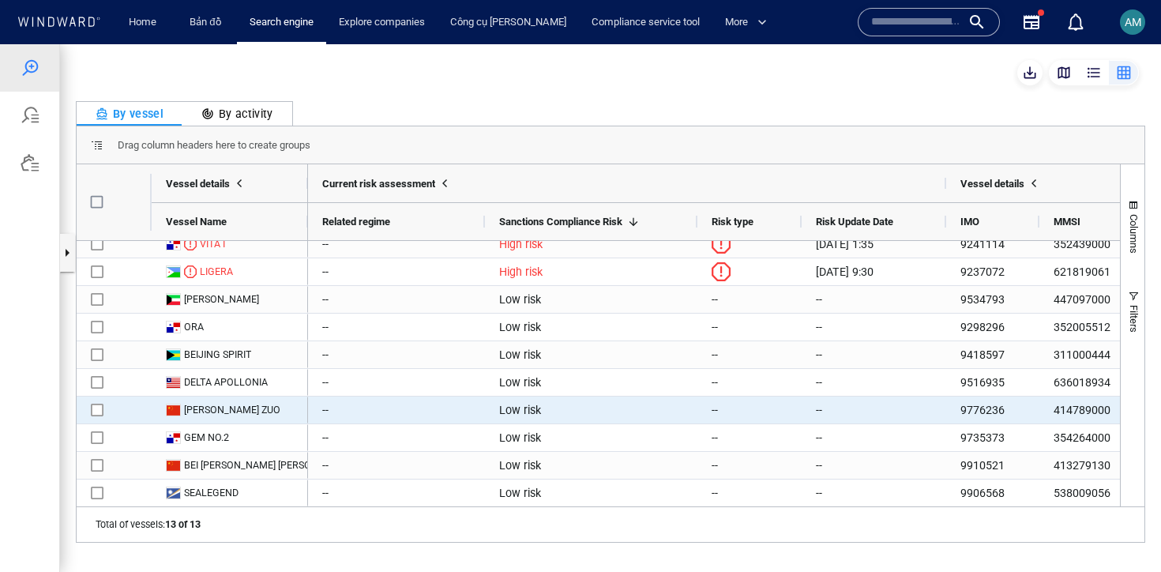
scroll to position [0, 0]
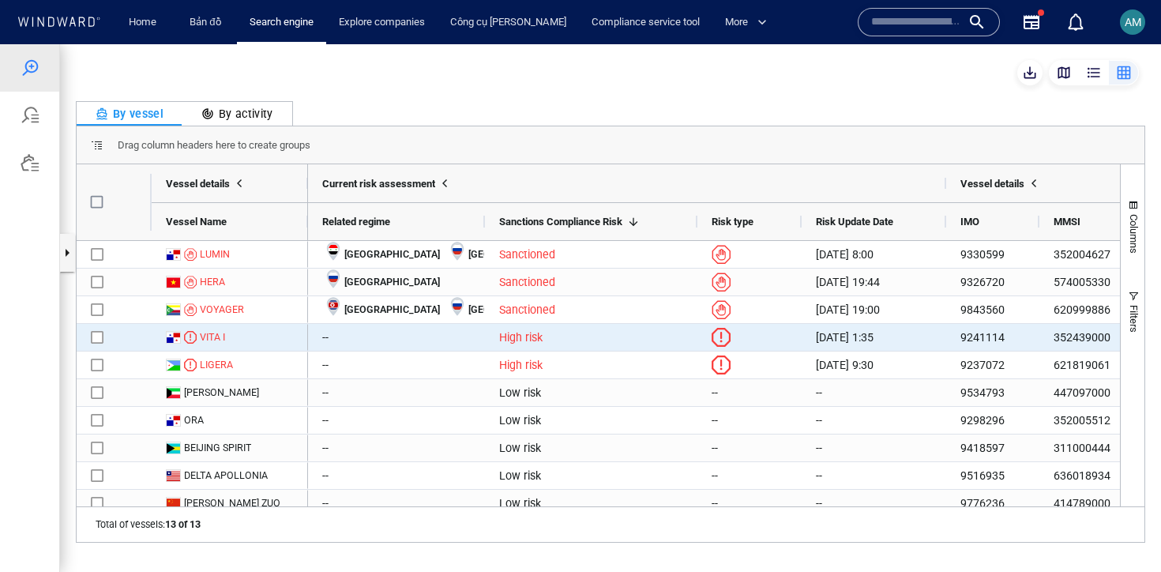
click at [208, 328] on div "VITA I" at bounding box center [230, 337] width 156 height 27
click at [212, 333] on div "VITA I" at bounding box center [212, 337] width 25 height 14
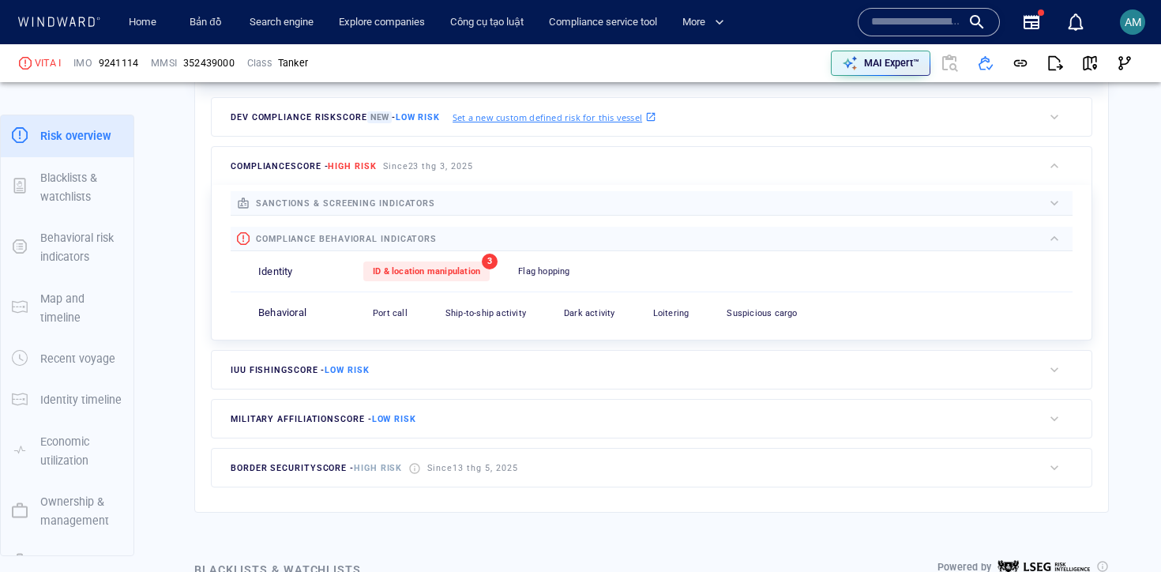
scroll to position [456, 0]
click at [616, 158] on div "compliance score - High risk Since 23 thg 3, 2025" at bounding box center [627, 165] width 831 height 38
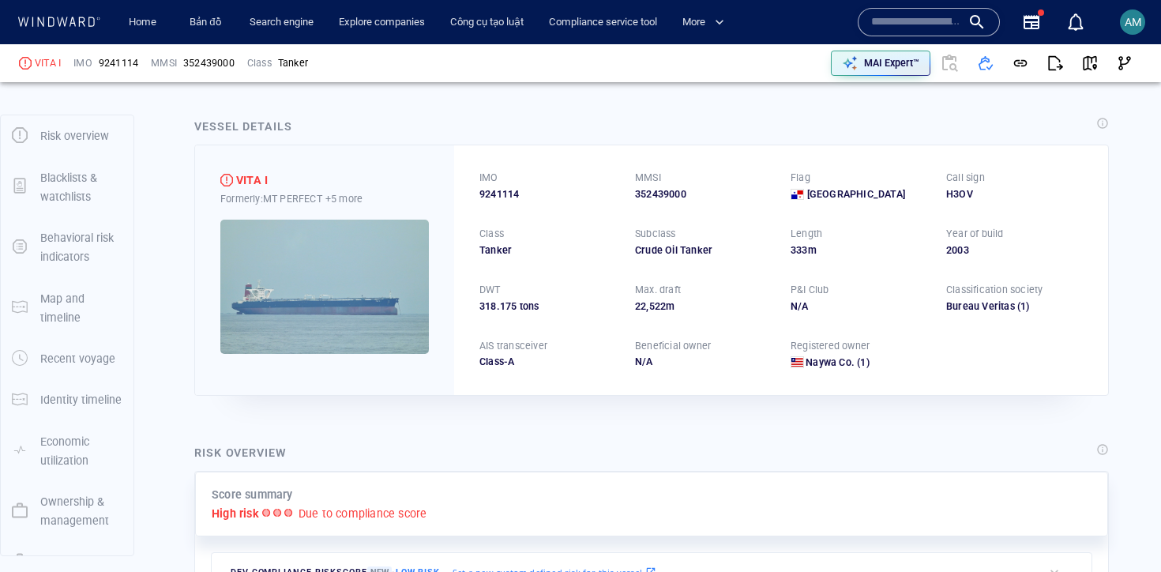
scroll to position [0, 0]
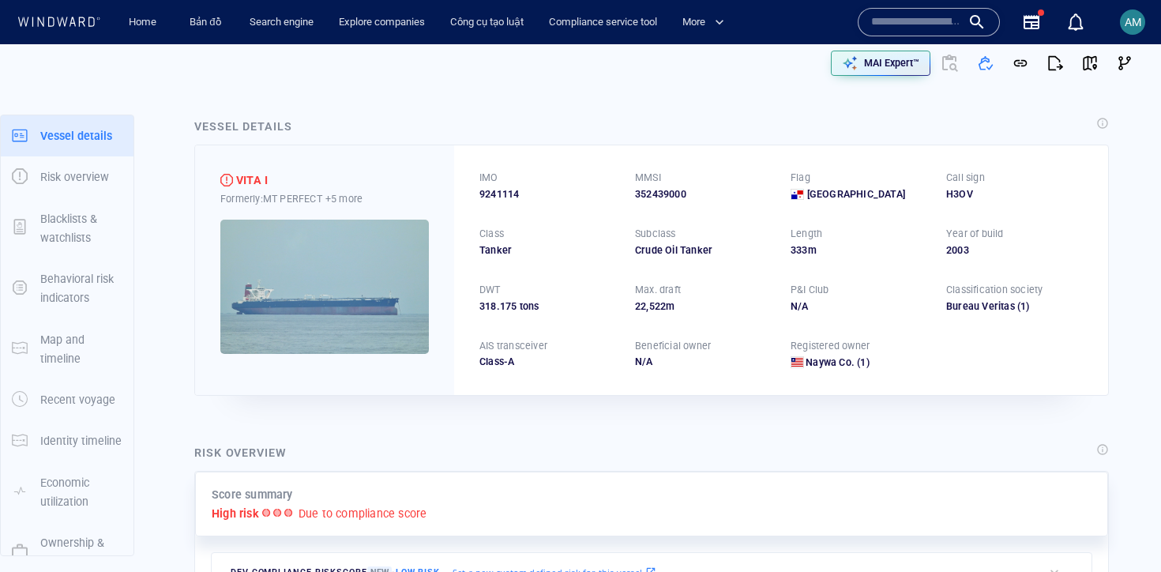
drag, startPoint x: 809, startPoint y: 266, endPoint x: 815, endPoint y: 306, distance: 40.6
click at [815, 306] on div "IMO 9241114 MMSI 352439000 Flag Panama Call sign H3OV Class Tanker Subclass Cru…" at bounding box center [781, 269] width 654 height 249
click at [865, 45] on div "MAI Expert™" at bounding box center [859, 63] width 565 height 38
click at [865, 59] on p "MAI Expert™" at bounding box center [891, 63] width 55 height 14
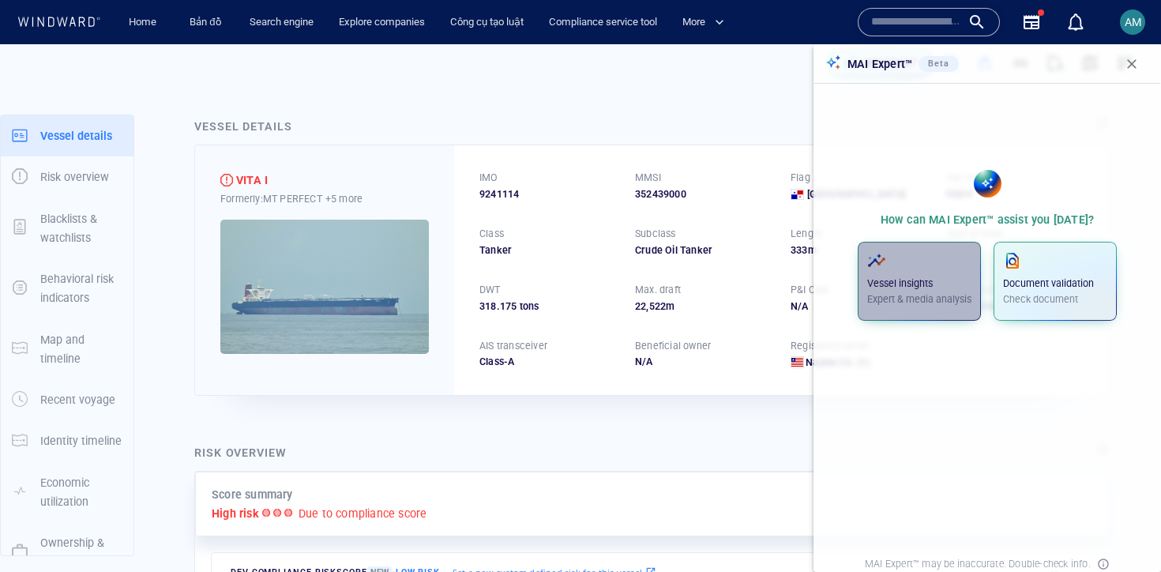
click at [932, 257] on span "button" at bounding box center [919, 260] width 104 height 19
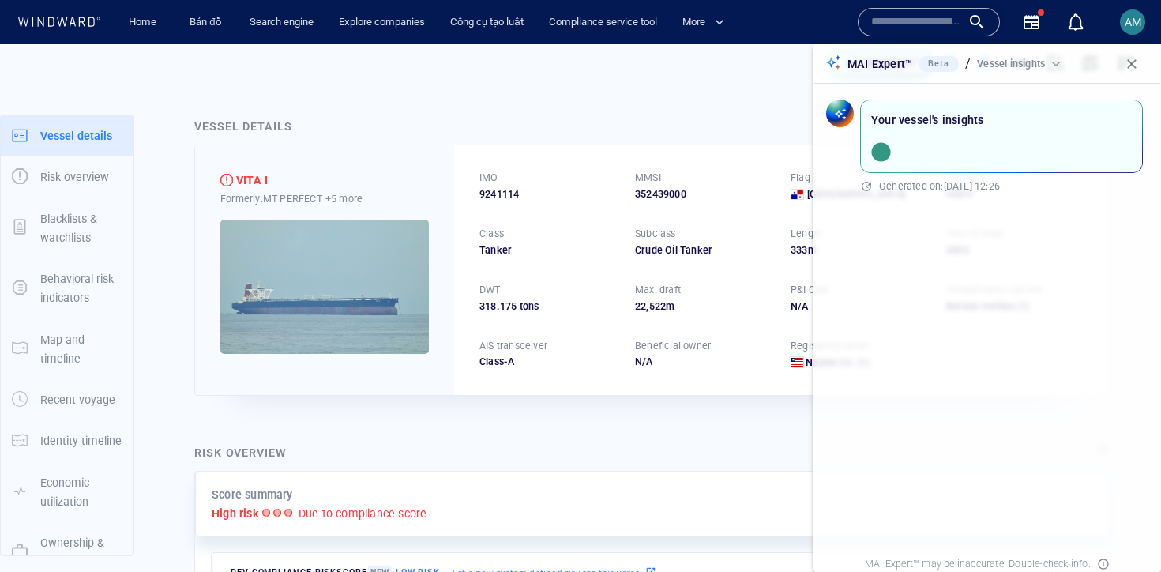
click at [464, 208] on div "IMO 9241114 MMSI 352439000 Flag Panama Call sign H3OV Class Tanker Subclass Cru…" at bounding box center [781, 269] width 654 height 249
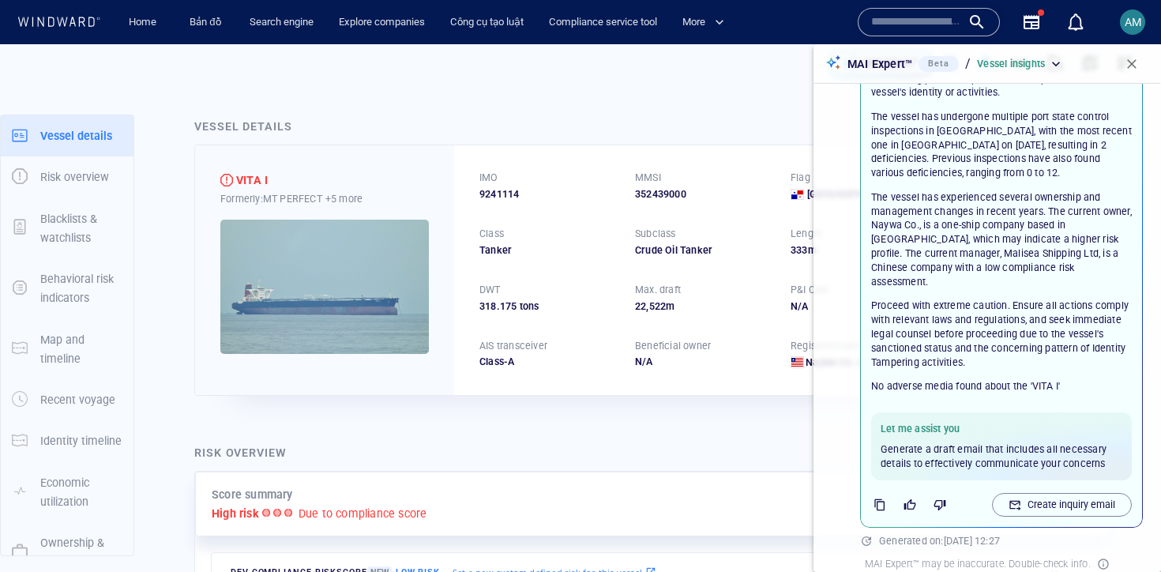
scroll to position [23, 0]
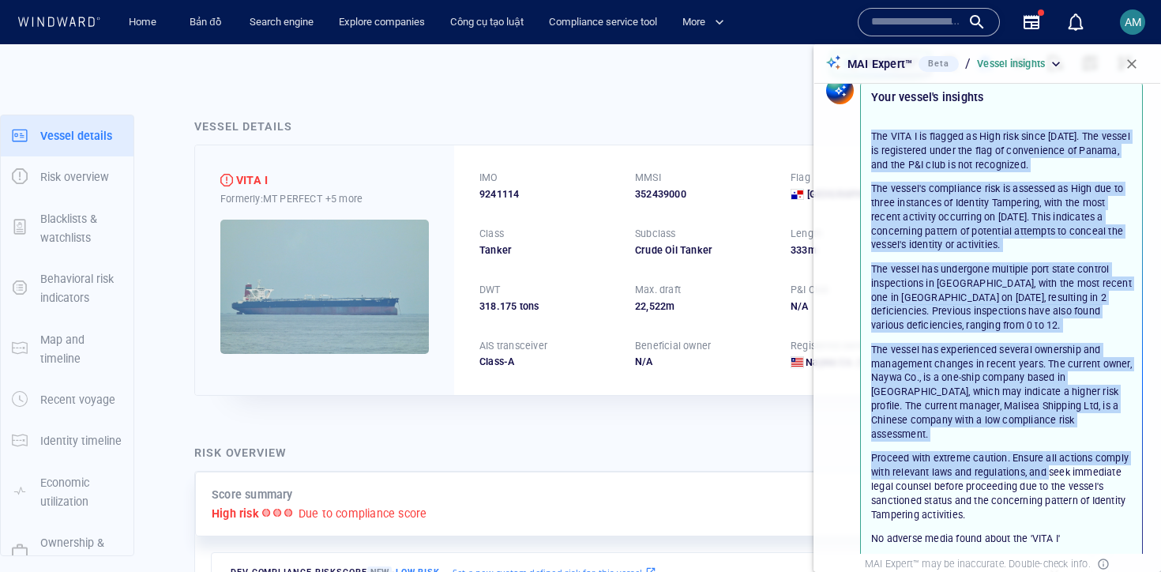
drag, startPoint x: 982, startPoint y: 104, endPoint x: 1049, endPoint y: 462, distance: 364.1
click at [1049, 462] on div "Your vessel's insights The VITA I is flagged as High risk since March 23, 2025.…" at bounding box center [1001, 378] width 273 height 594
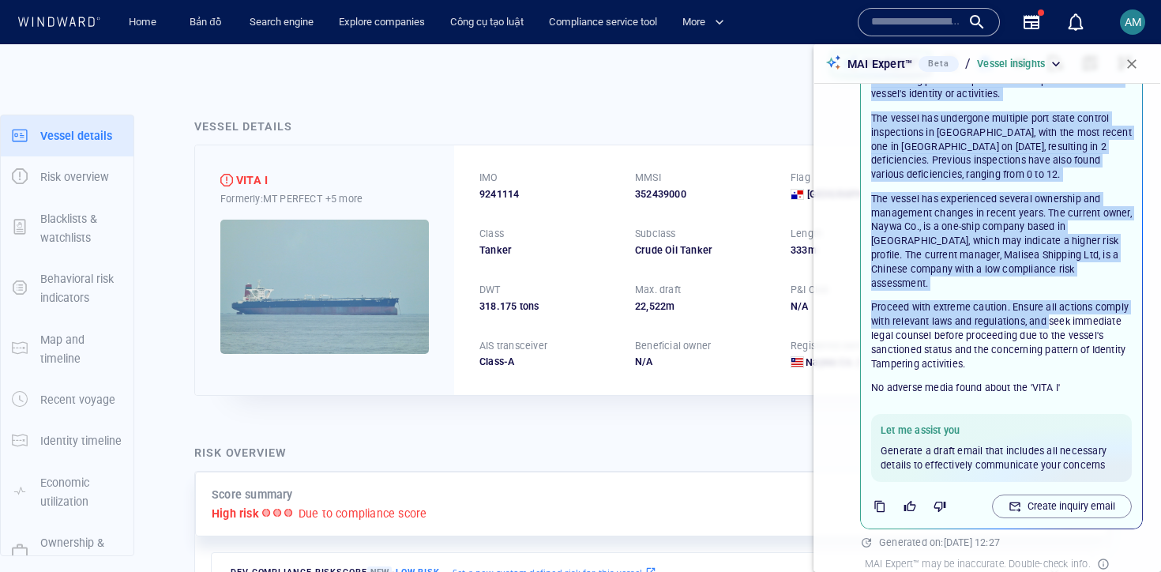
scroll to position [175, 0]
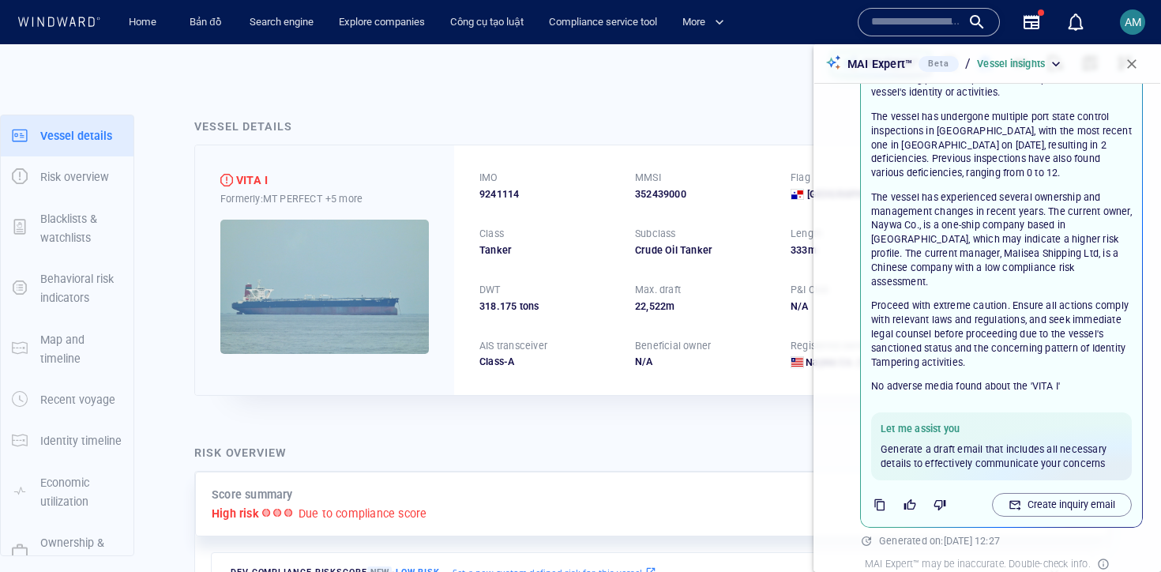
click at [742, 331] on div "IMO 9241114 MMSI 352439000 Flag Panama Call sign H3OV Class Tanker Subclass Cru…" at bounding box center [781, 269] width 654 height 249
click at [1141, 71] on button "button" at bounding box center [1131, 64] width 35 height 35
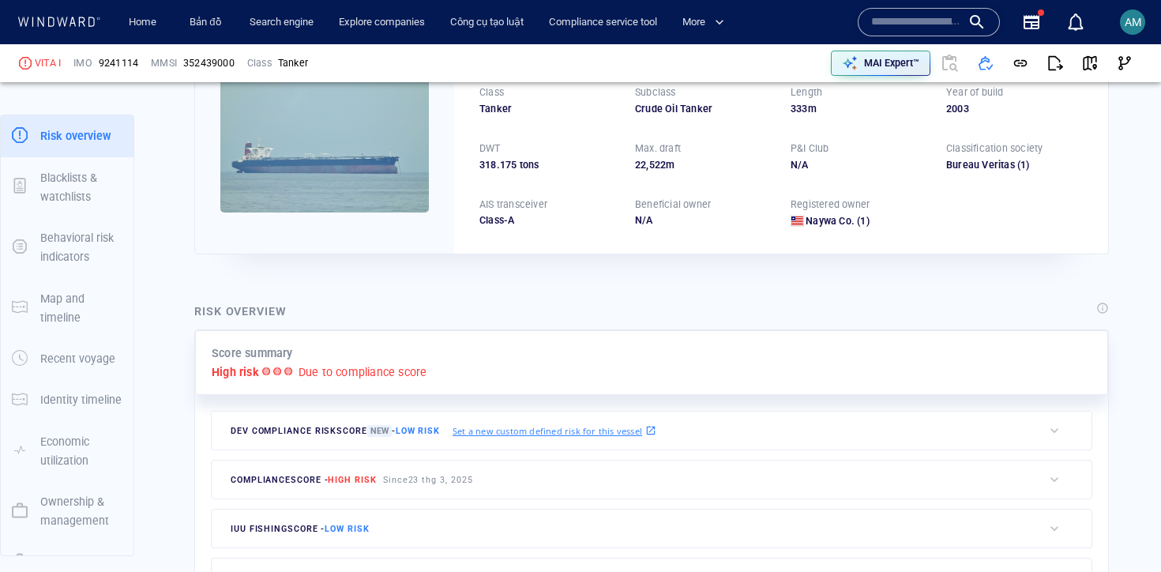
scroll to position [223, 0]
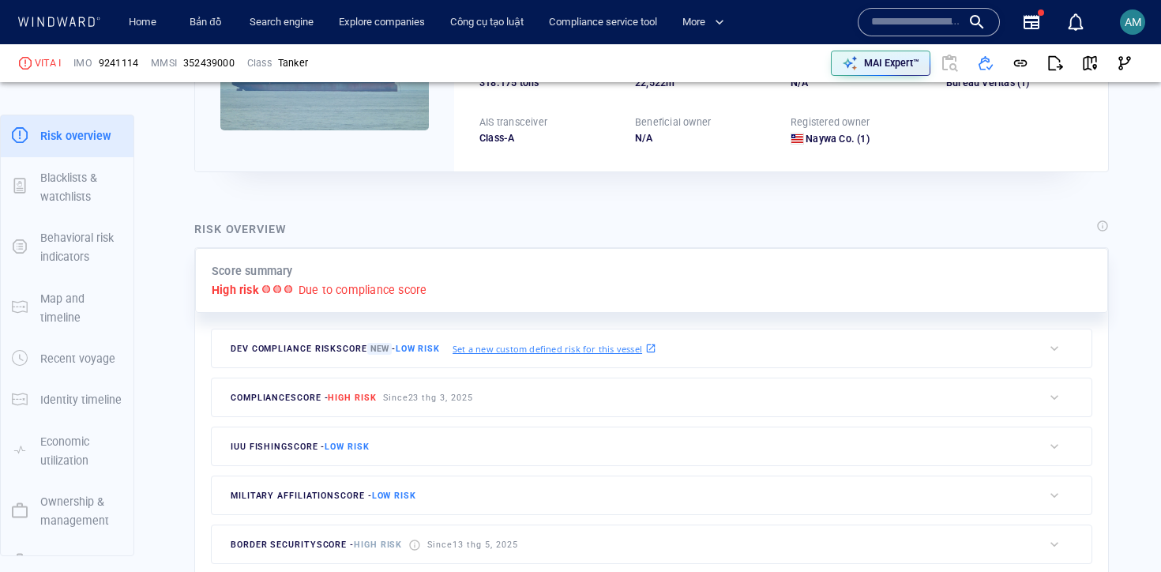
click at [471, 392] on span "Since 23 thg 3, 2025" at bounding box center [428, 397] width 90 height 10
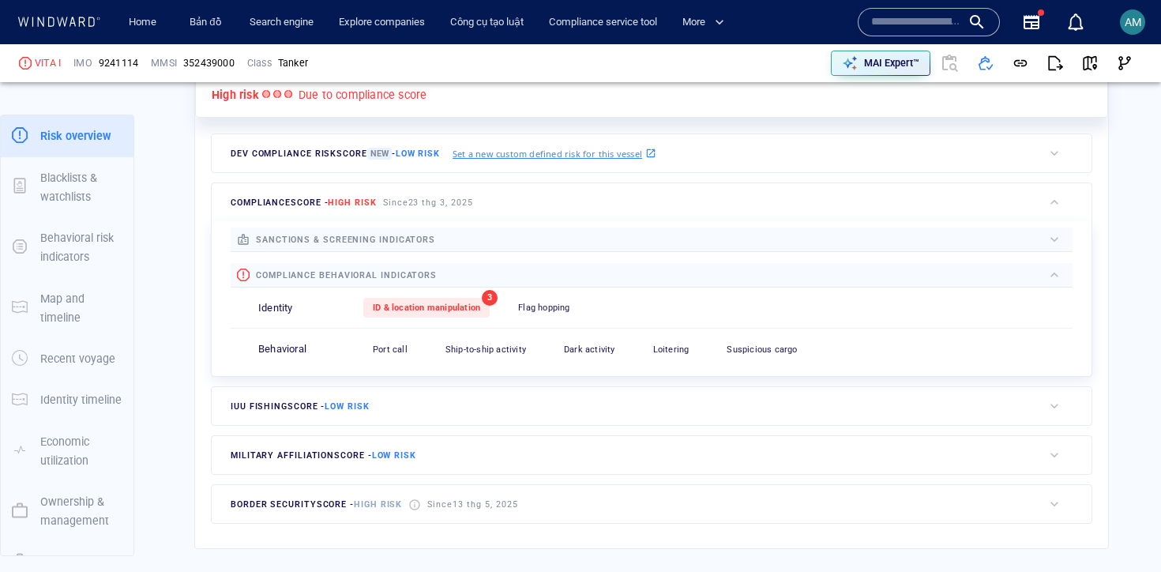
scroll to position [415, 0]
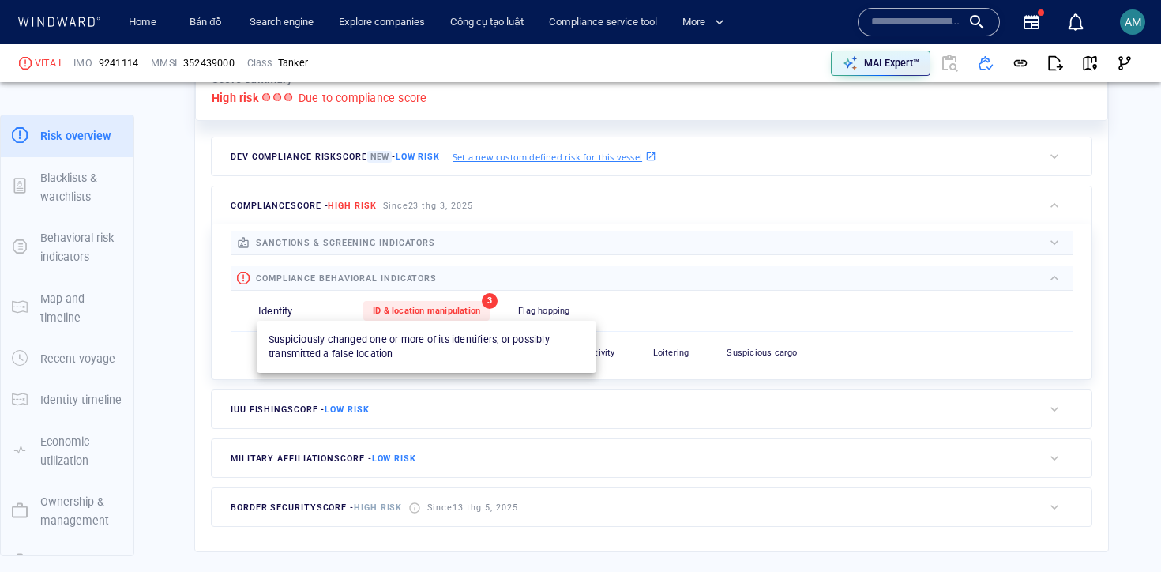
click at [441, 313] on span "ID & location manipulation" at bounding box center [426, 311] width 107 height 10
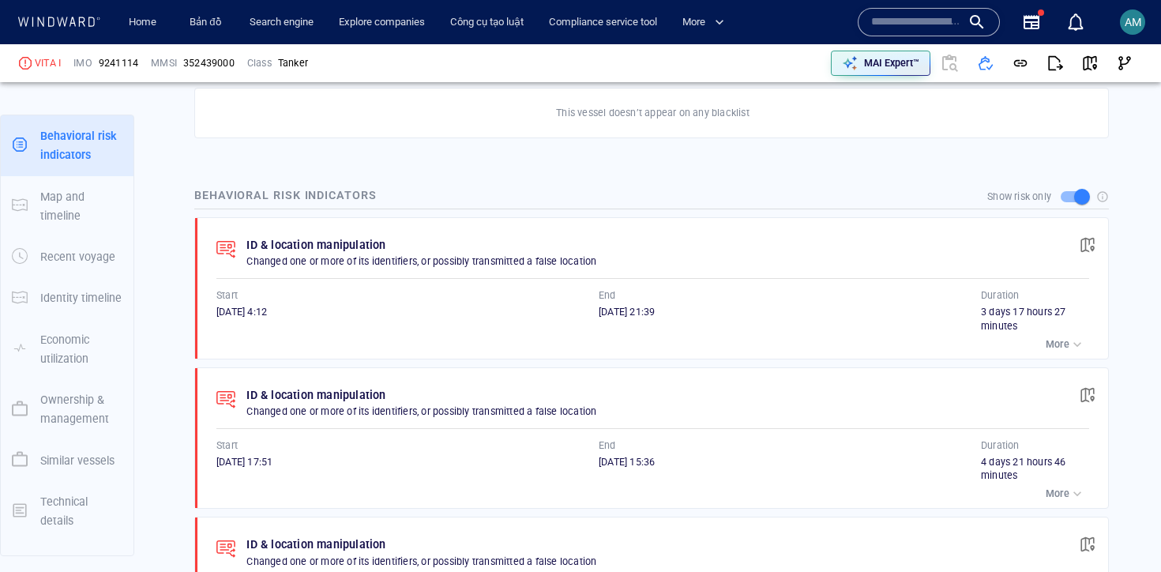
scroll to position [964, 0]
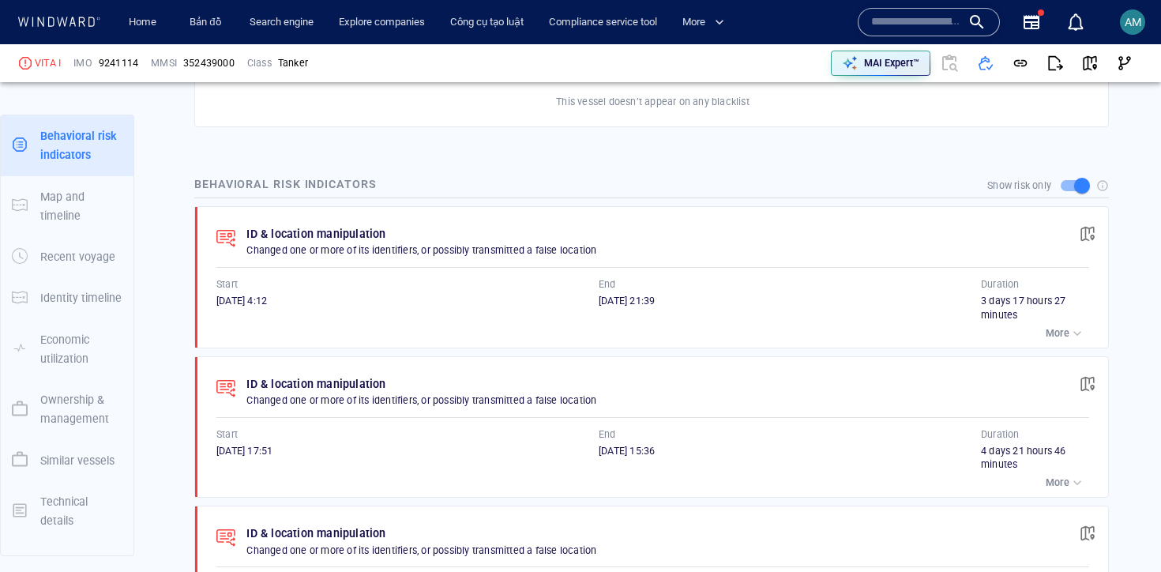
click at [1070, 339] on div "button" at bounding box center [1077, 333] width 16 height 16
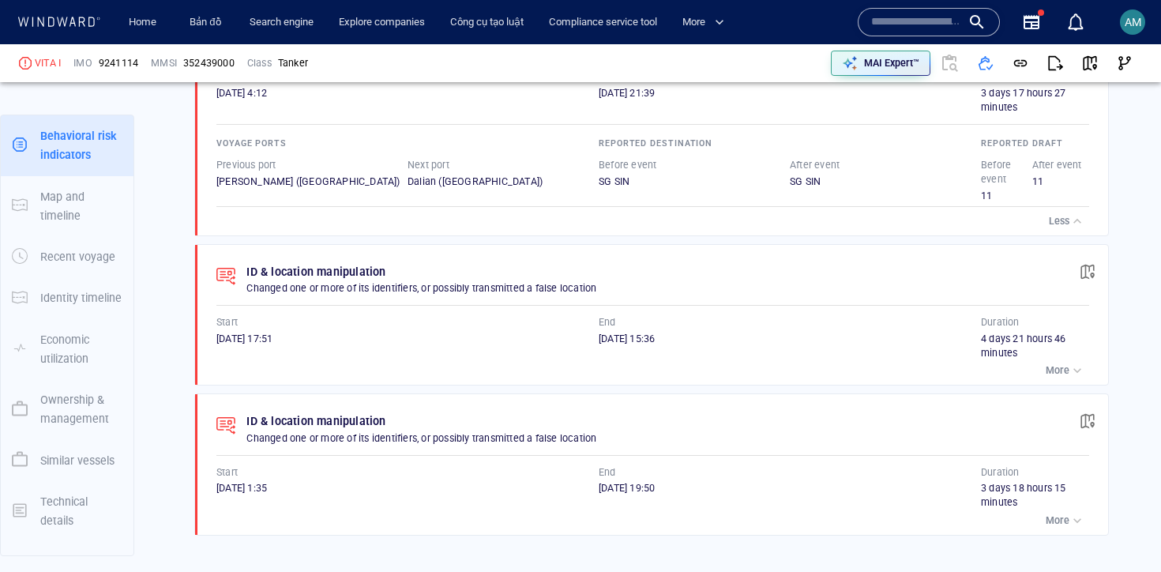
scroll to position [1171, 0]
click at [1077, 374] on div "button" at bounding box center [1077, 371] width 16 height 16
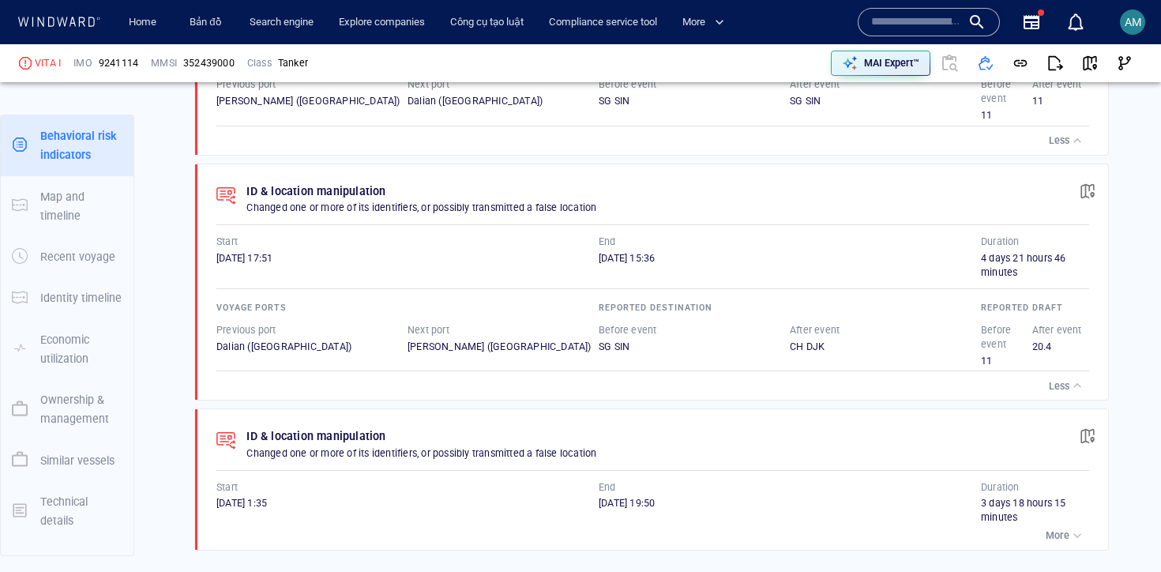
scroll to position [1251, 0]
click at [1055, 535] on p "More" at bounding box center [1058, 537] width 24 height 14
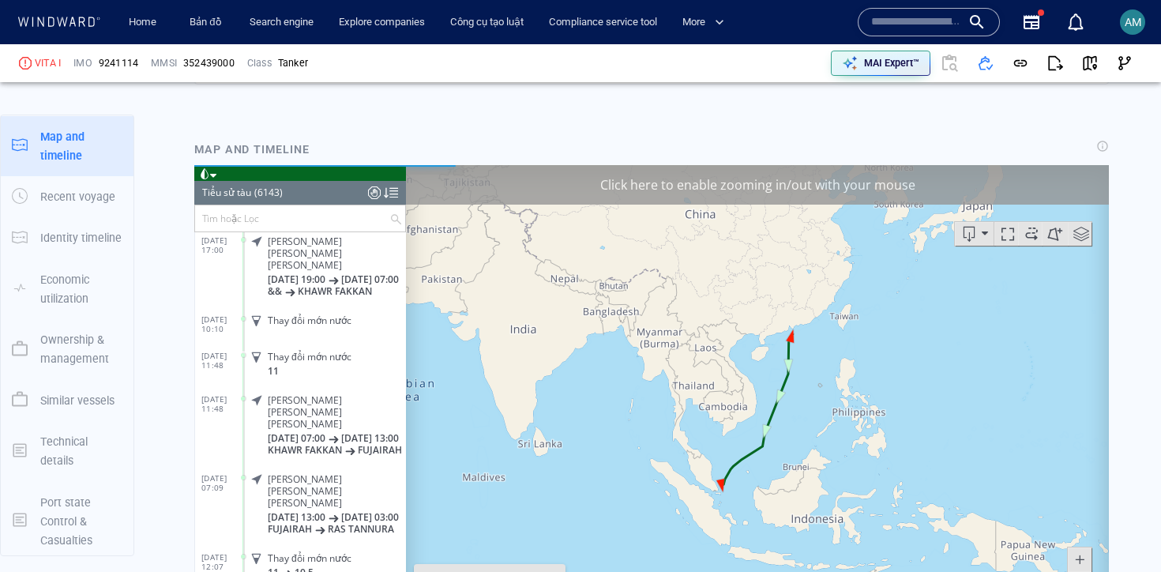
scroll to position [1855, 0]
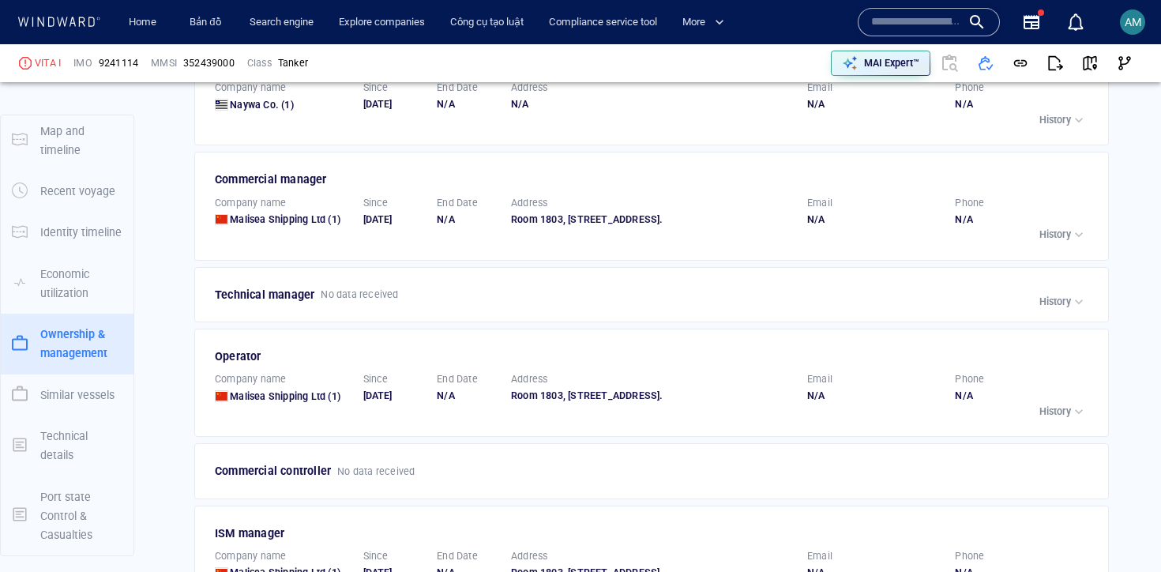
scroll to position [3357, 0]
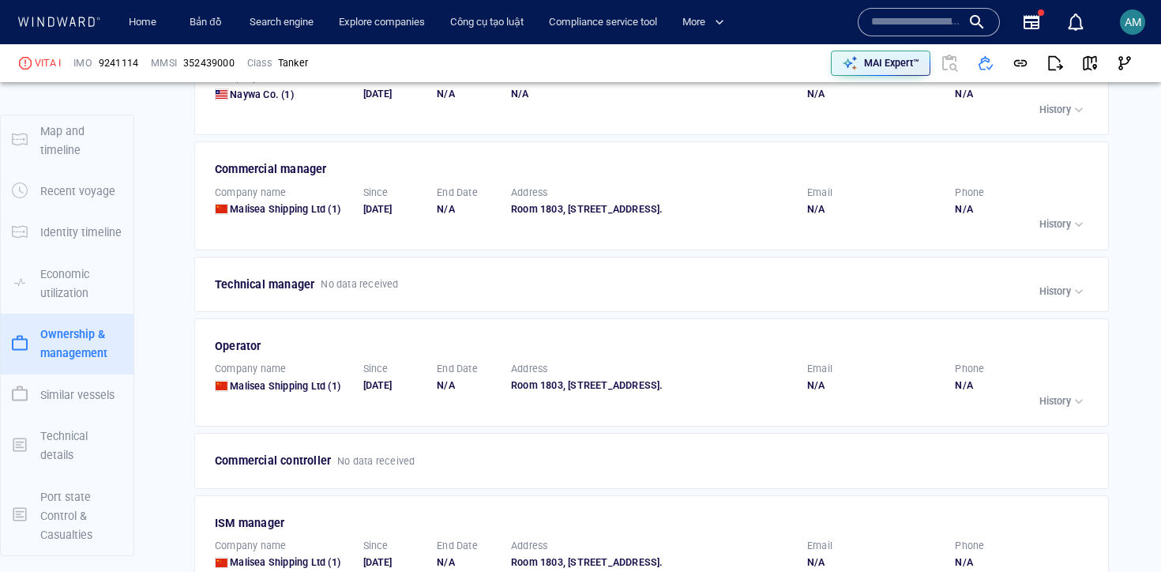
click at [275, 186] on p "Company name" at bounding box center [250, 193] width 71 height 14
click at [280, 203] on span "Malisea Shipping Ltd" at bounding box center [278, 209] width 96 height 12
click at [1123, 59] on span "button" at bounding box center [1125, 63] width 16 height 16
